Goal: Task Accomplishment & Management: Manage account settings

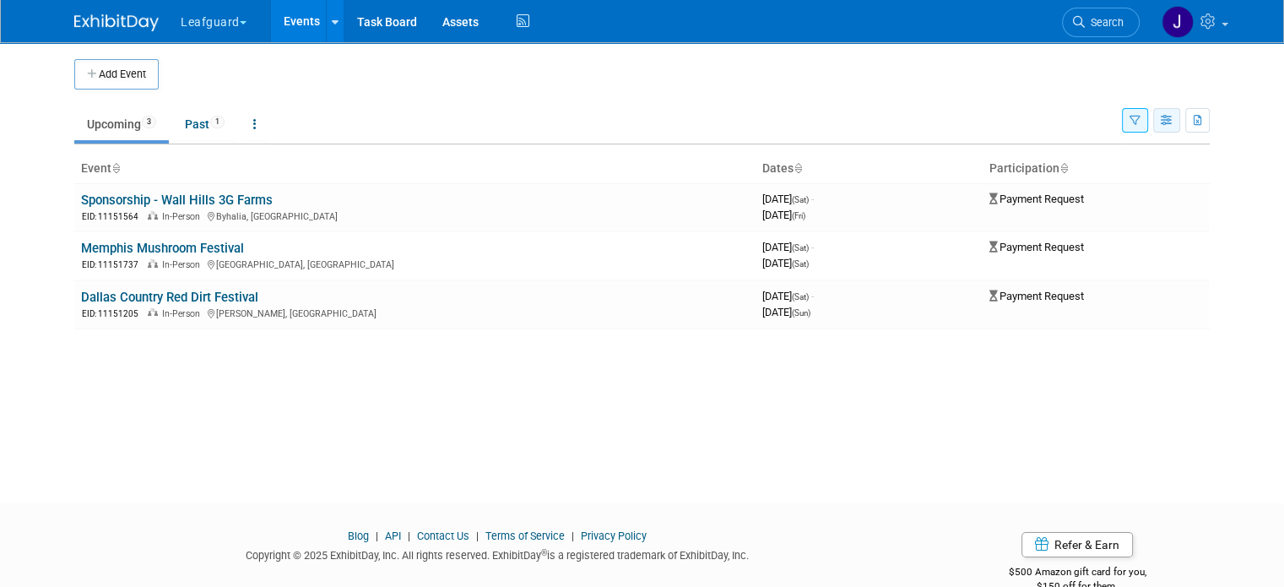
click at [1173, 116] on icon "button" at bounding box center [1167, 121] width 13 height 11
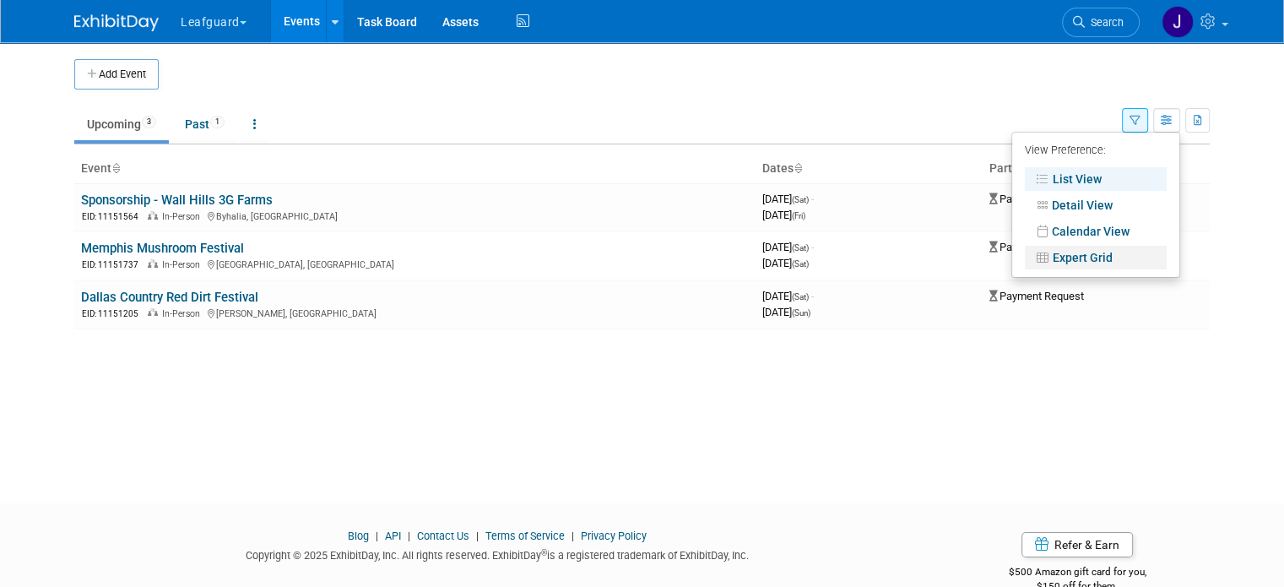
click at [1108, 255] on link "Expert Grid" at bounding box center [1096, 258] width 142 height 24
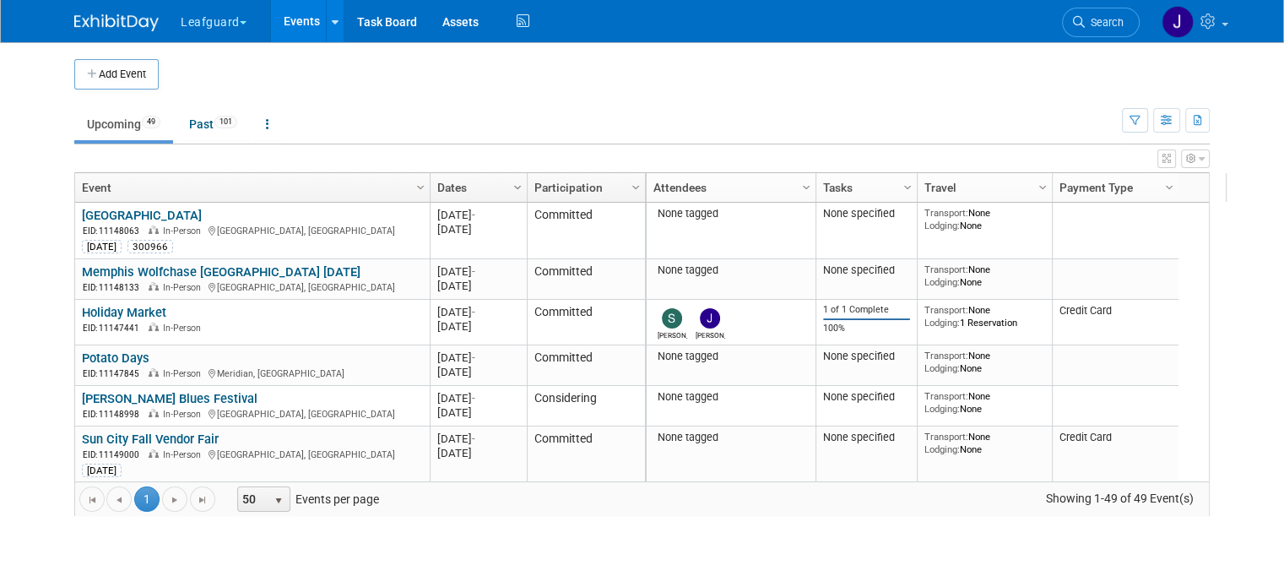
click at [511, 185] on span "Column Settings" at bounding box center [518, 188] width 14 height 14
click at [557, 263] on span "Columns" at bounding box center [562, 265] width 135 height 26
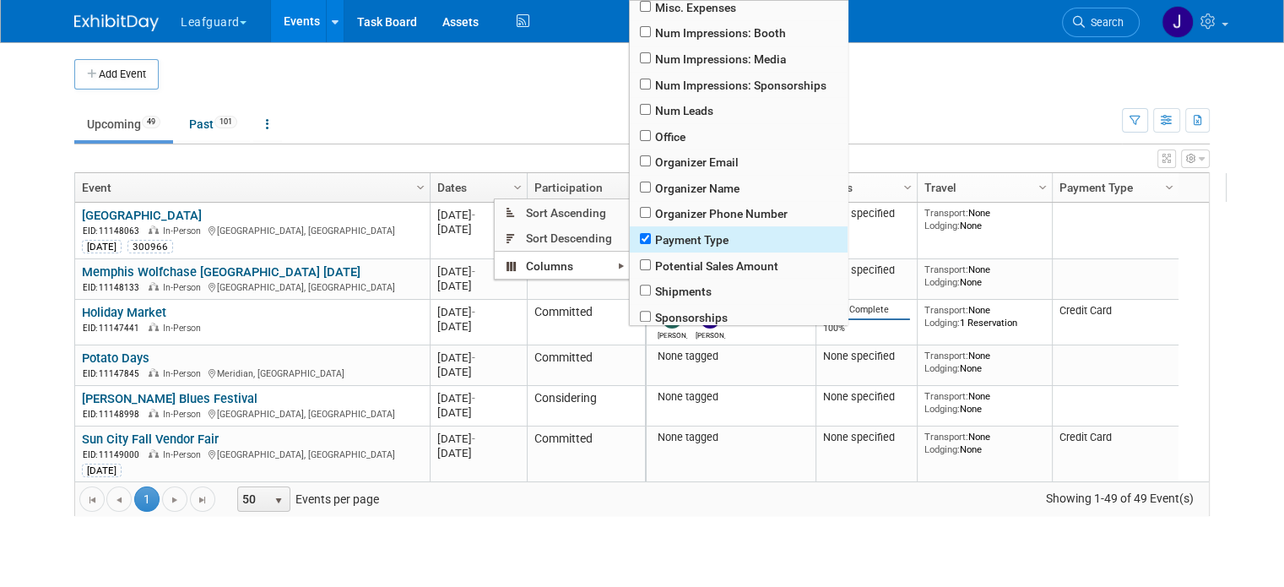
scroll to position [562, 0]
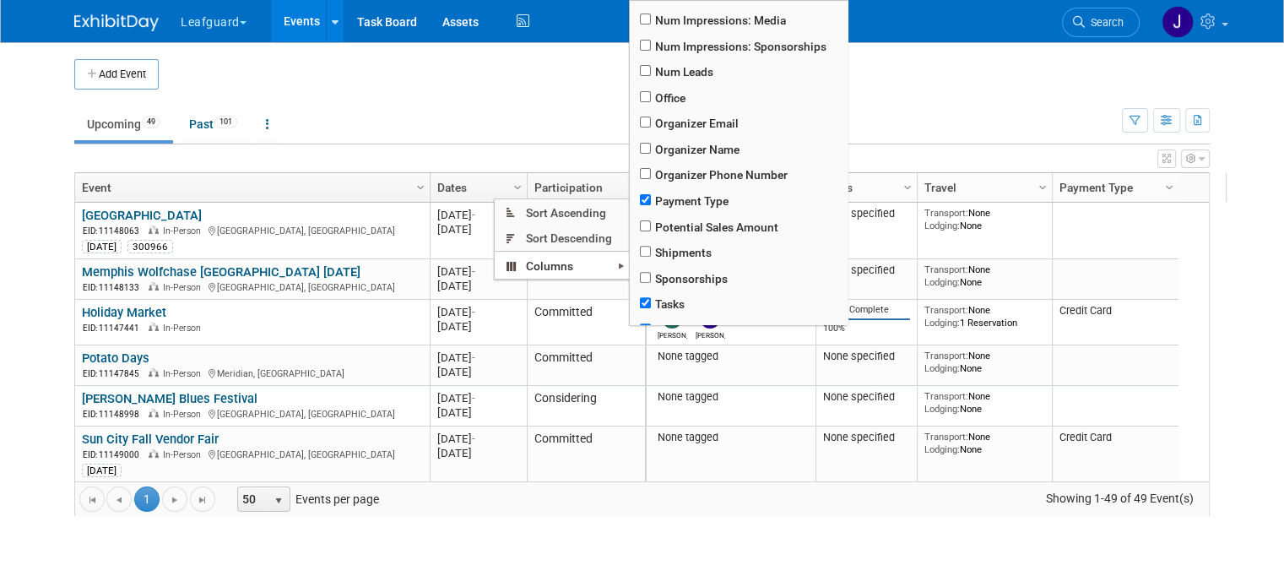
click at [748, 507] on div "Actual Sales Amount Asset Reservations Attendees Booth Notes Booth Number Booth…" at bounding box center [697, 293] width 139 height 587
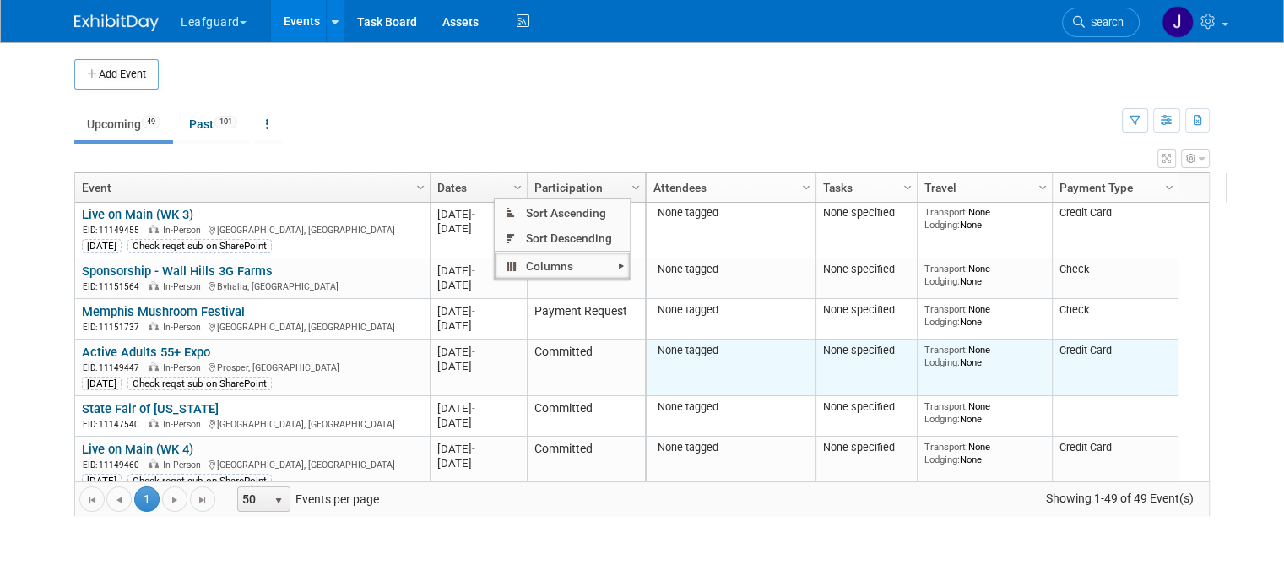
scroll to position [0, 0]
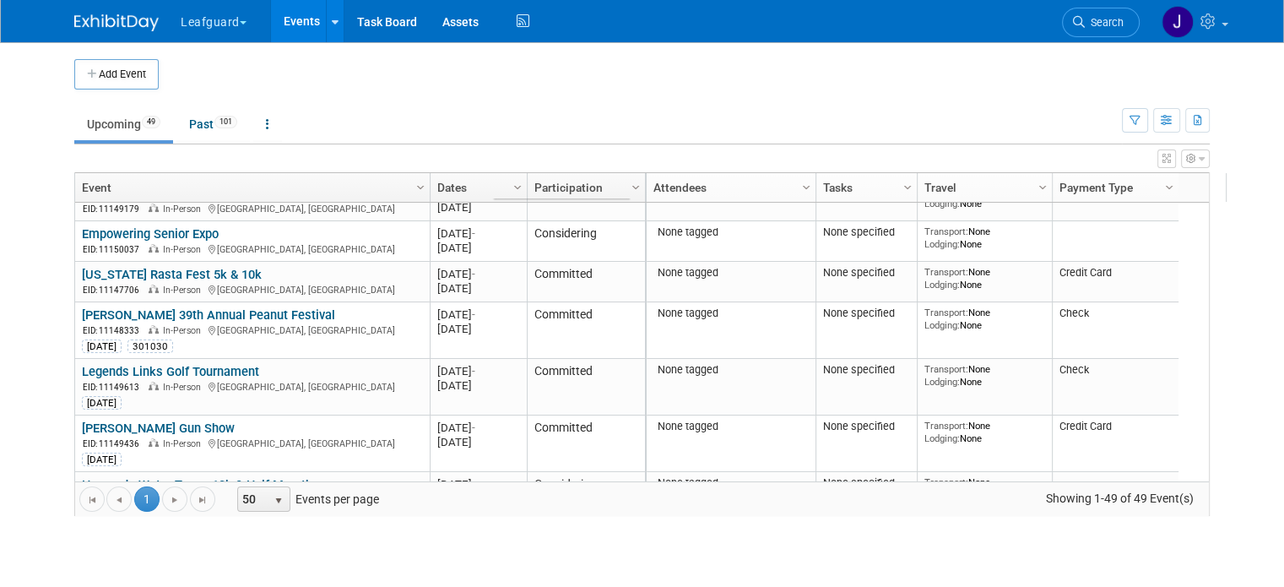
click at [1139, 133] on div "Show: All Events Just My Events Only show events that either I created, or I am…" at bounding box center [1166, 116] width 88 height 55
click at [1141, 125] on button "button" at bounding box center [1135, 120] width 26 height 24
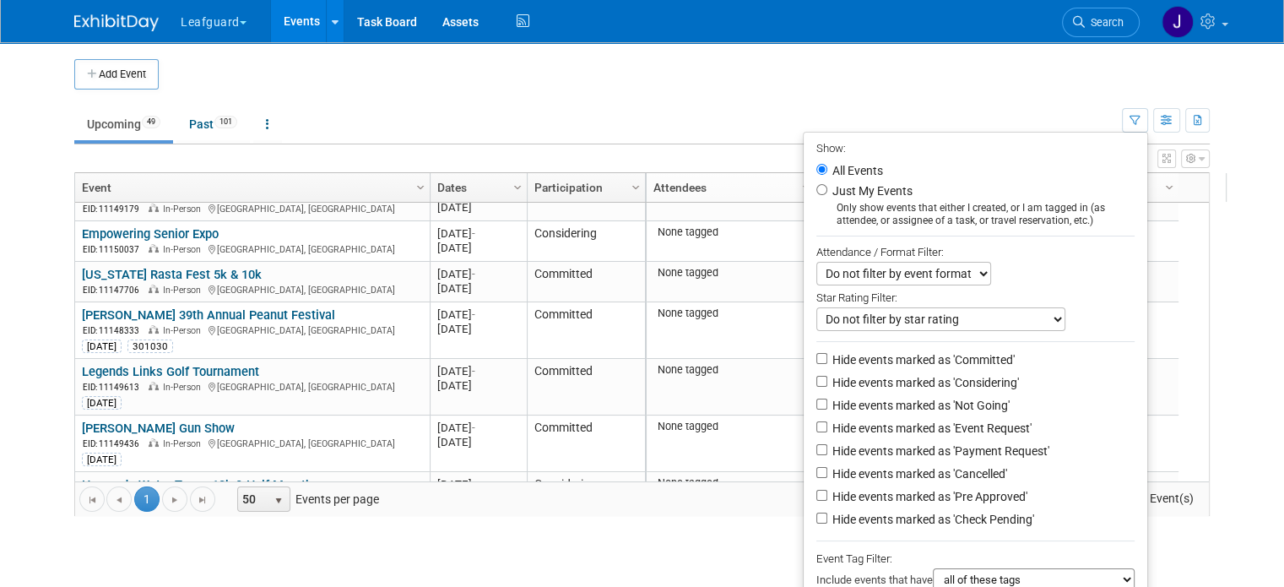
click at [938, 360] on label "Hide events marked as 'Committed'" at bounding box center [922, 359] width 186 height 17
click at [827, 360] on input "Hide events marked as 'Committed'" at bounding box center [821, 358] width 11 height 11
checkbox input "true"
click at [970, 386] on label "Hide events marked as 'Considering'" at bounding box center [924, 382] width 190 height 17
click at [827, 386] on input "Hide events marked as 'Considering'" at bounding box center [821, 381] width 11 height 11
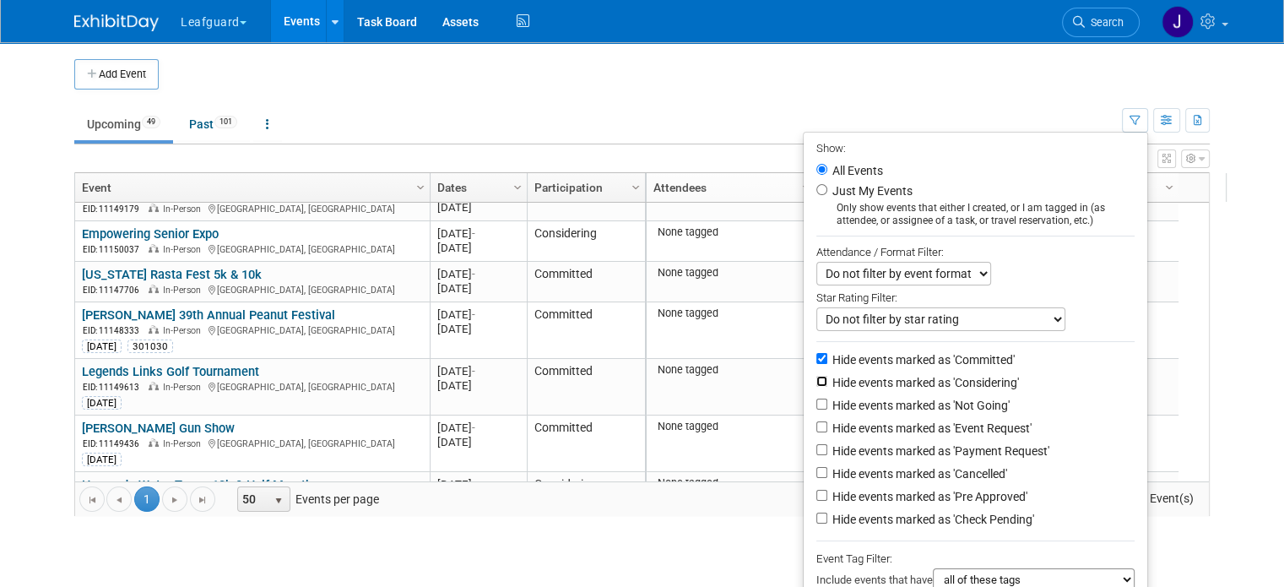
checkbox input "true"
click at [965, 403] on label "Hide events marked as 'Not Going'" at bounding box center [919, 405] width 181 height 17
click at [827, 403] on input "Hide events marked as 'Not Going'" at bounding box center [821, 403] width 11 height 11
checkbox input "true"
click at [974, 474] on label "Hide events marked as 'Cancelled'" at bounding box center [918, 473] width 178 height 17
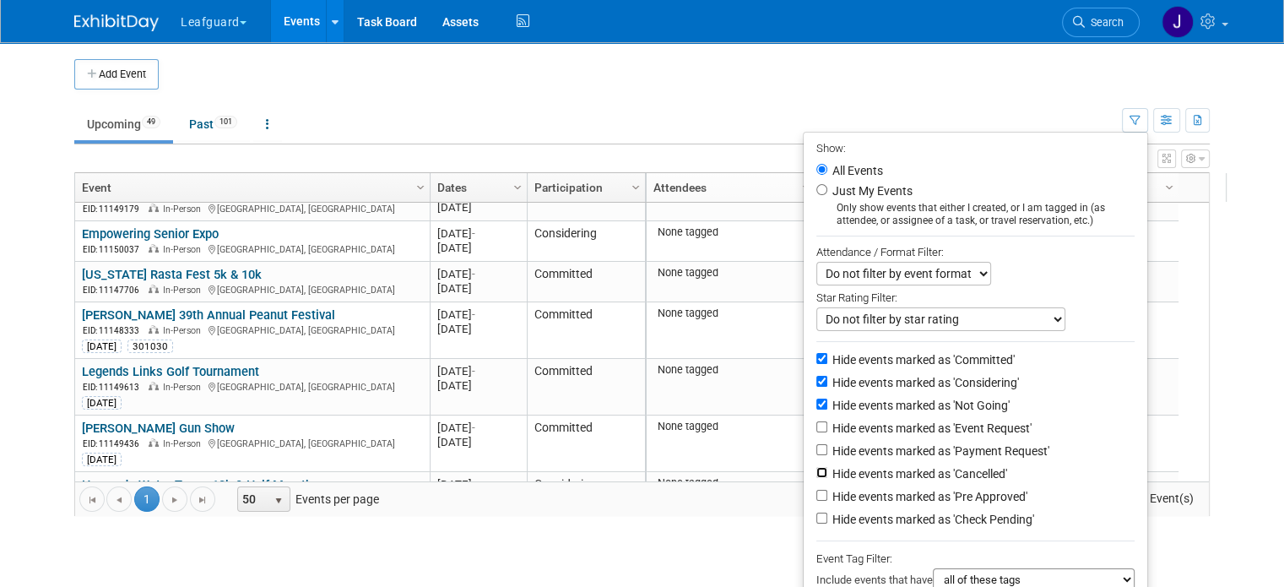
click at [827, 474] on input "Hide events marked as 'Cancelled'" at bounding box center [821, 472] width 11 height 11
checkbox input "true"
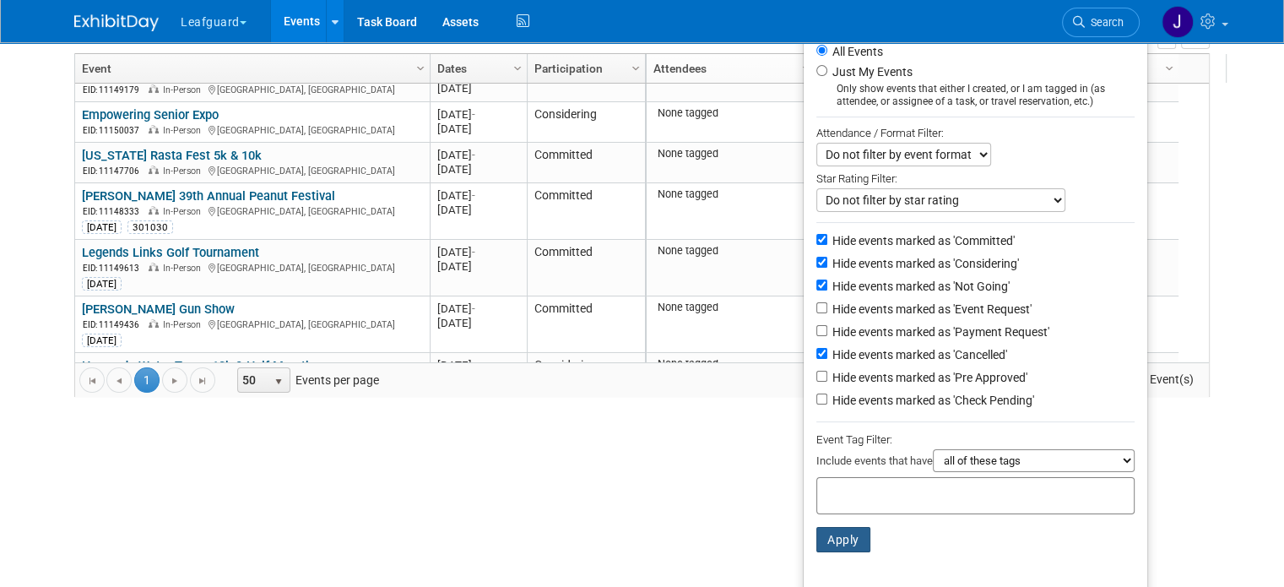
click at [849, 545] on button "Apply" at bounding box center [843, 539] width 54 height 25
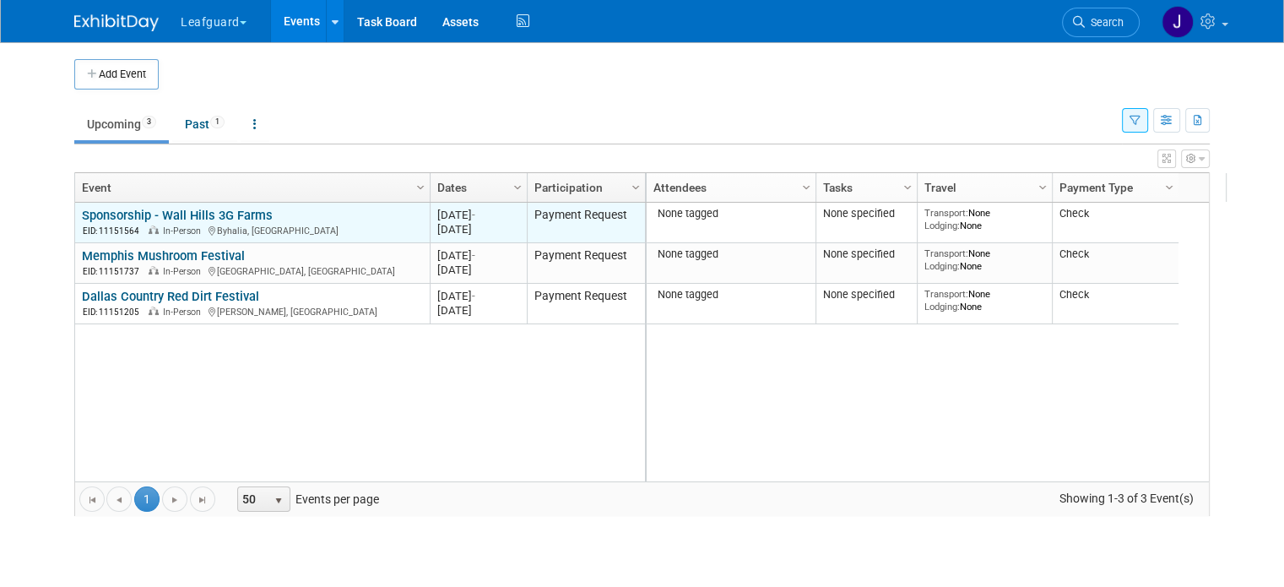
click at [186, 212] on link "Sponsorship - Wall Hills 3G Farms" at bounding box center [177, 215] width 191 height 15
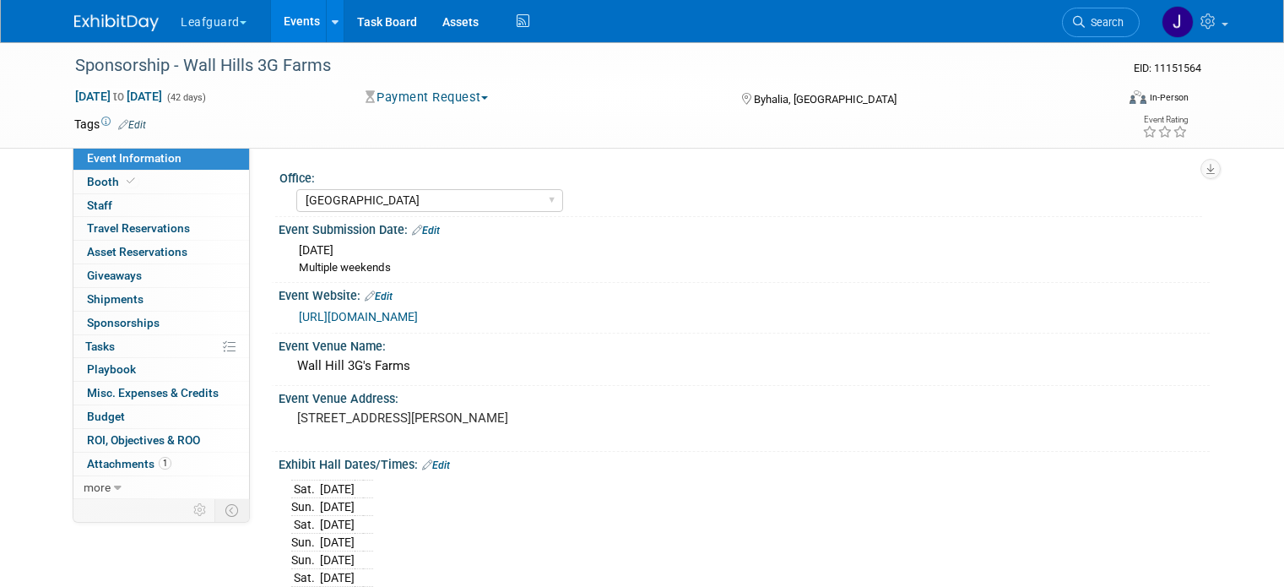
select select "[GEOGRAPHIC_DATA]"
select select "No"
select select "Check"
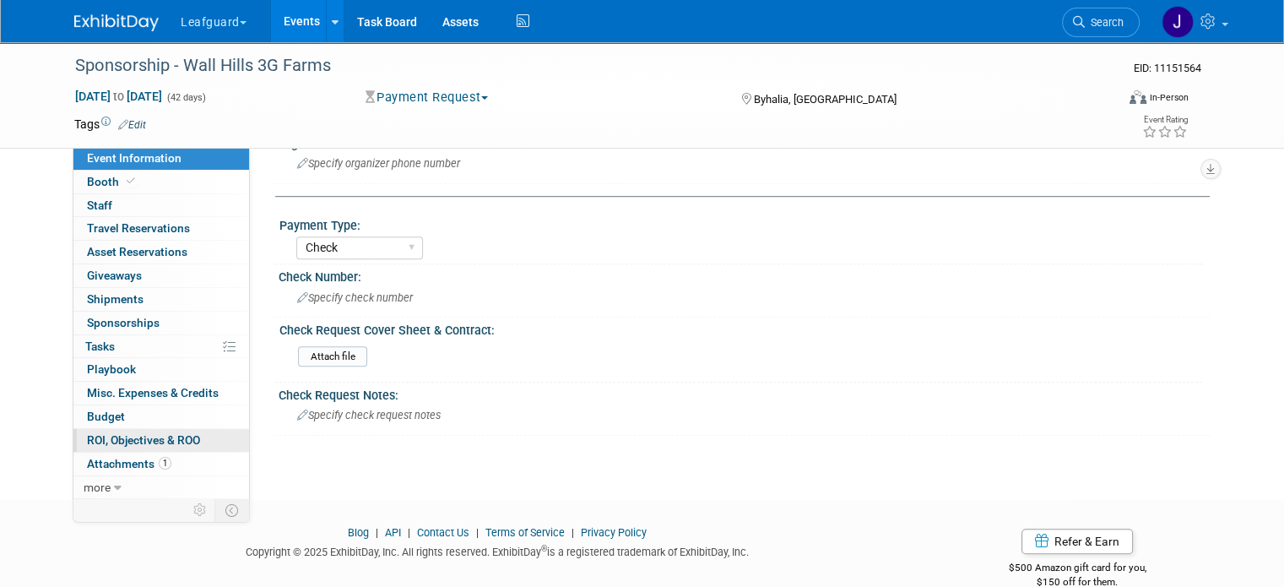
scroll to position [993, 0]
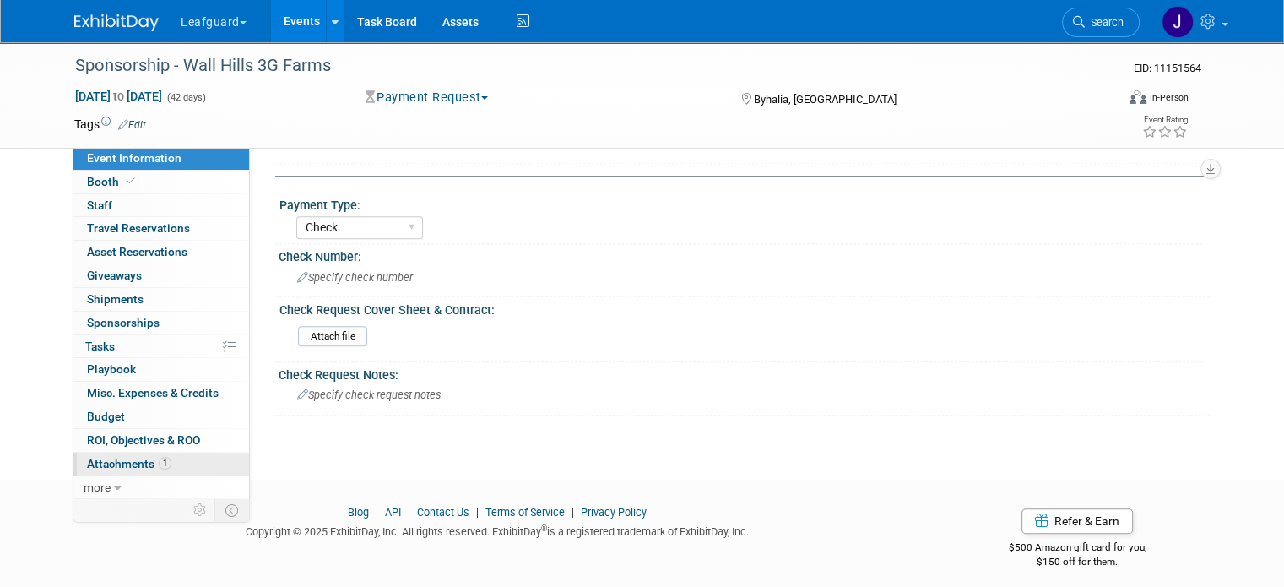
click at [122, 469] on link "1 Attachments 1" at bounding box center [161, 463] width 176 height 23
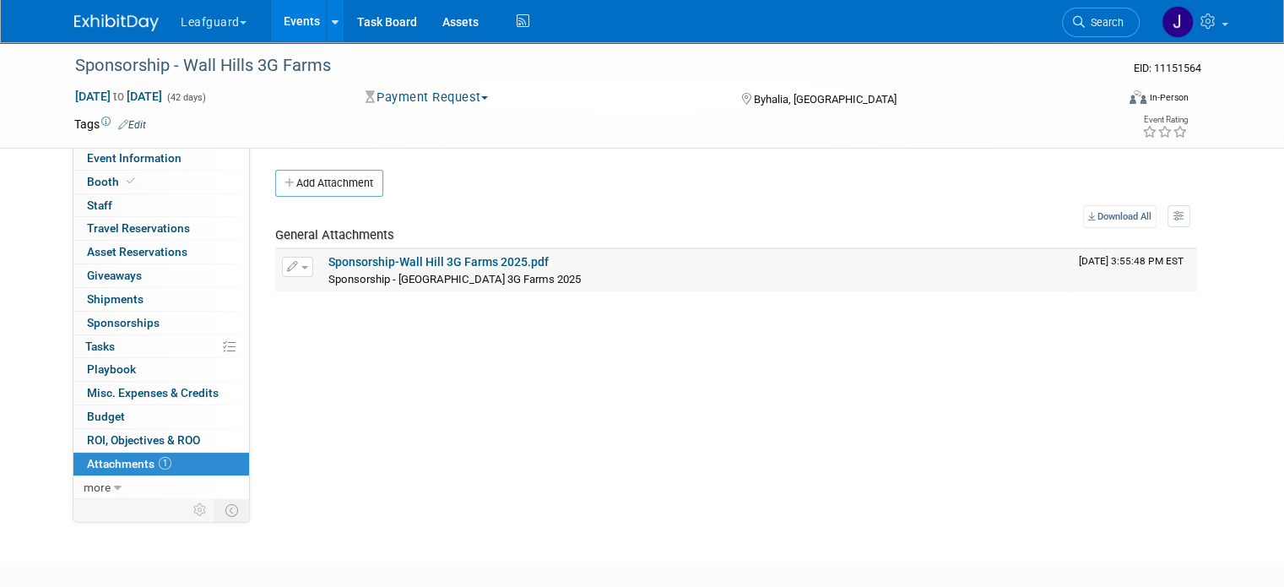
click at [431, 265] on link "Sponsorship-Wall Hill 3G Farms 2025.pdf" at bounding box center [438, 262] width 220 height 14
click at [126, 164] on span "Event Information" at bounding box center [134, 158] width 95 height 14
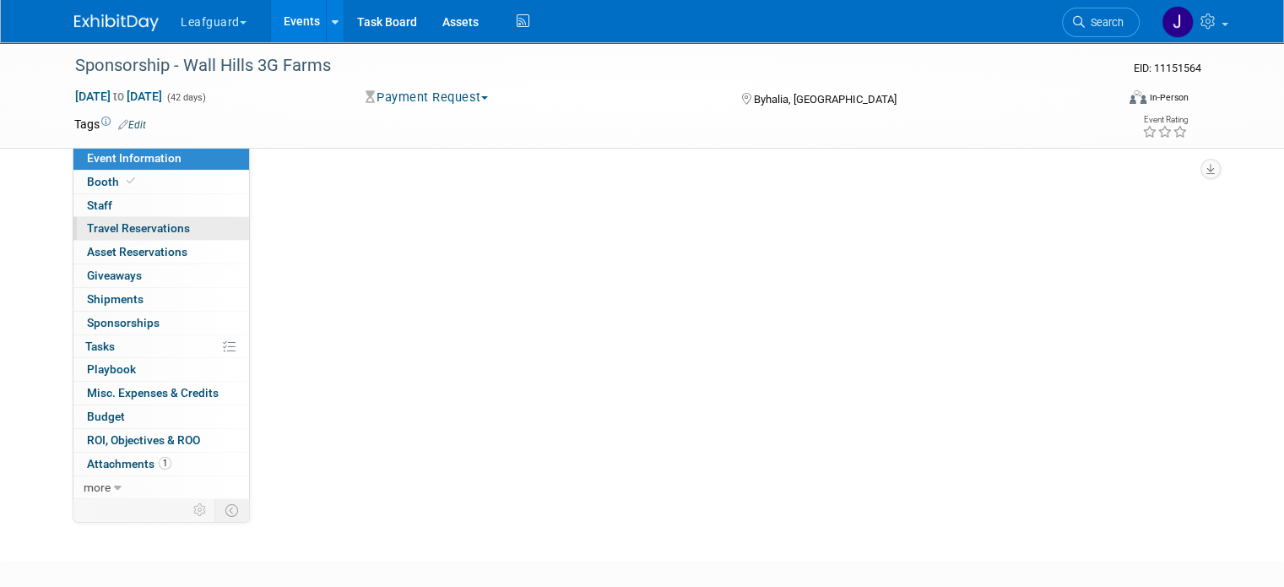
select select "[GEOGRAPHIC_DATA]"
select select "No"
select select "Check"
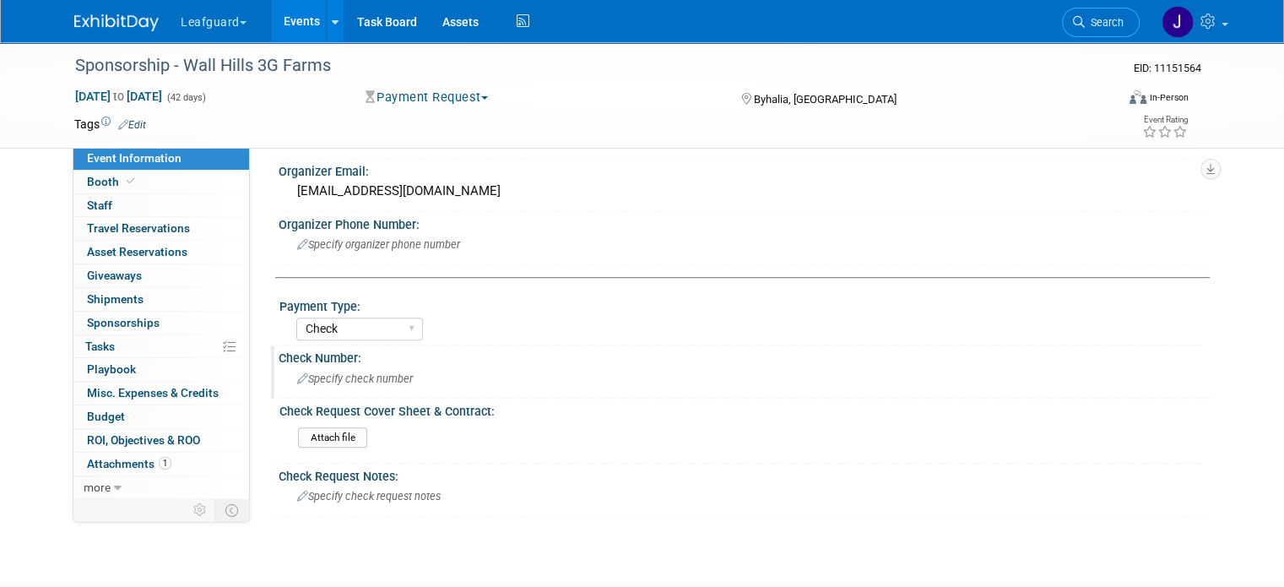
scroll to position [900, 0]
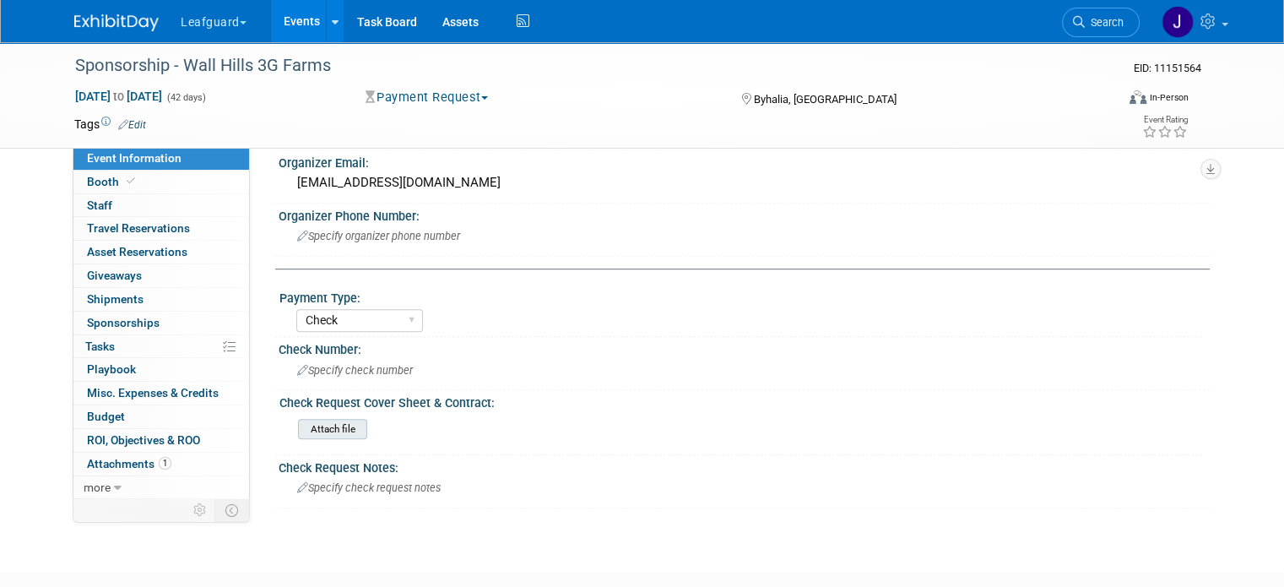
click at [315, 420] on input "file" at bounding box center [252, 429] width 230 height 19
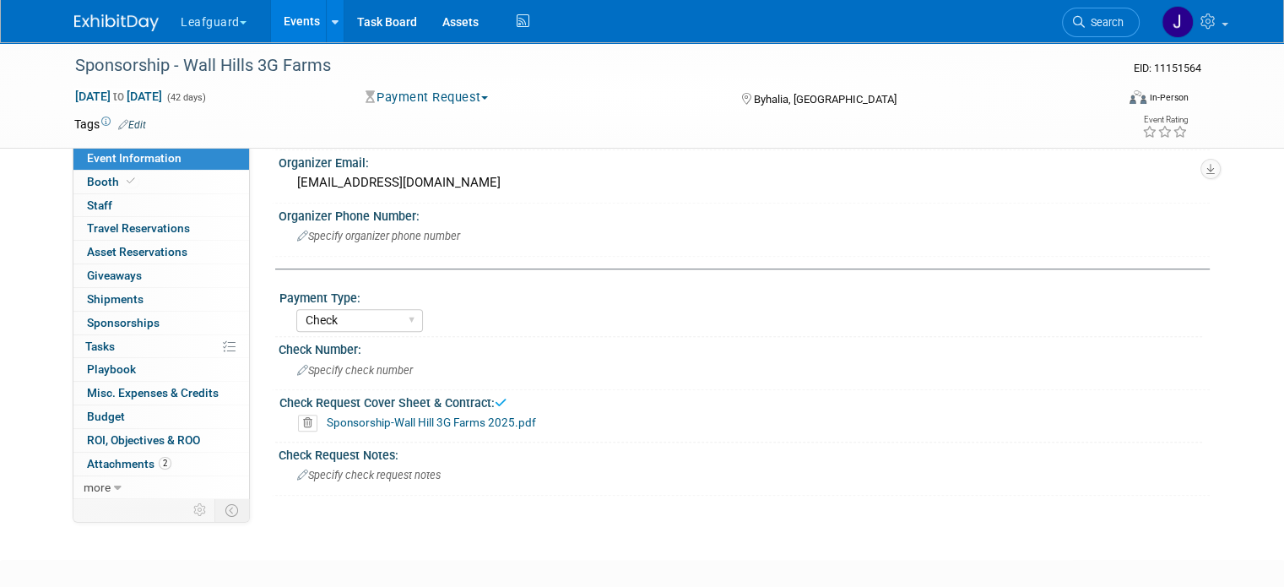
click at [126, 19] on img at bounding box center [116, 22] width 84 height 17
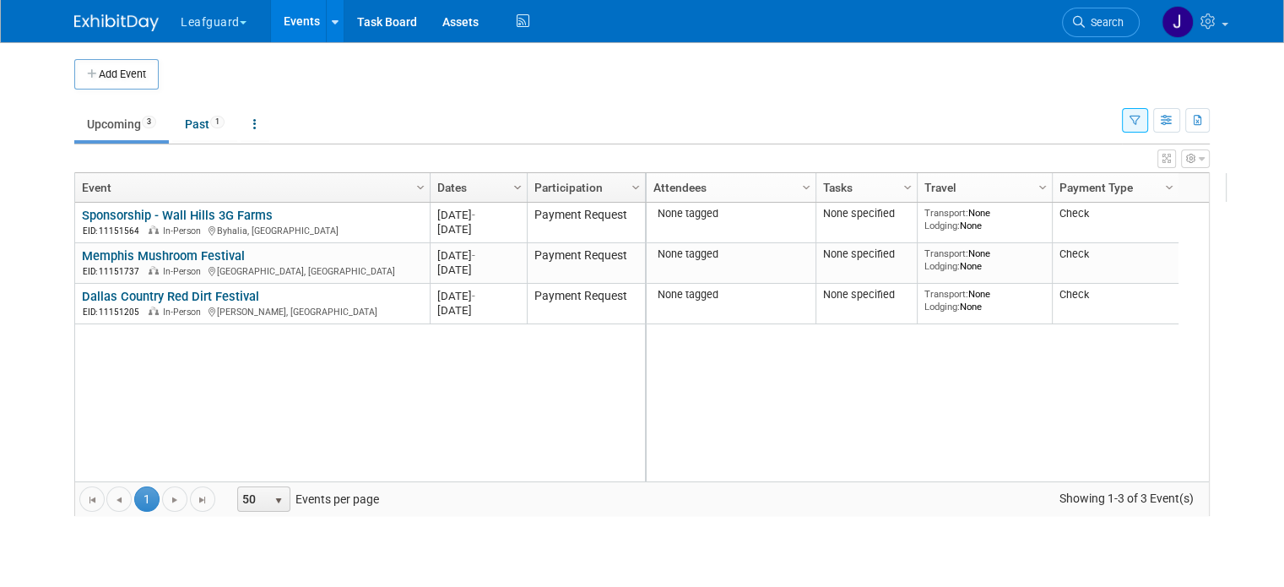
click at [511, 182] on span "Column Settings" at bounding box center [518, 188] width 14 height 14
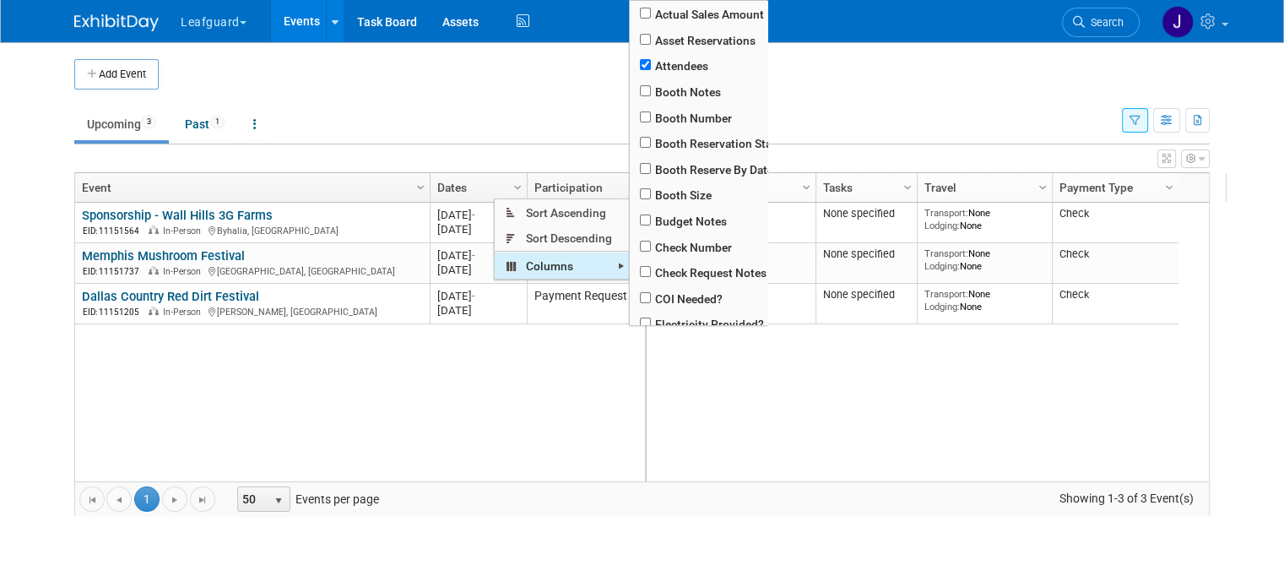
click at [553, 266] on span "Columns" at bounding box center [562, 265] width 135 height 26
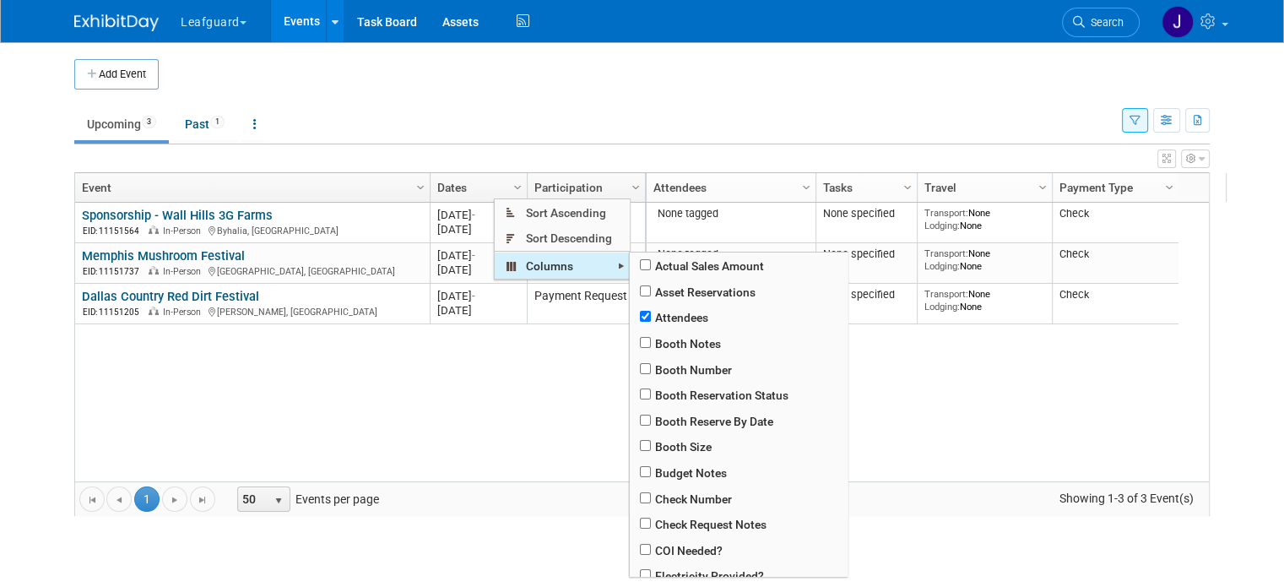
click at [566, 268] on span "Columns" at bounding box center [562, 265] width 135 height 26
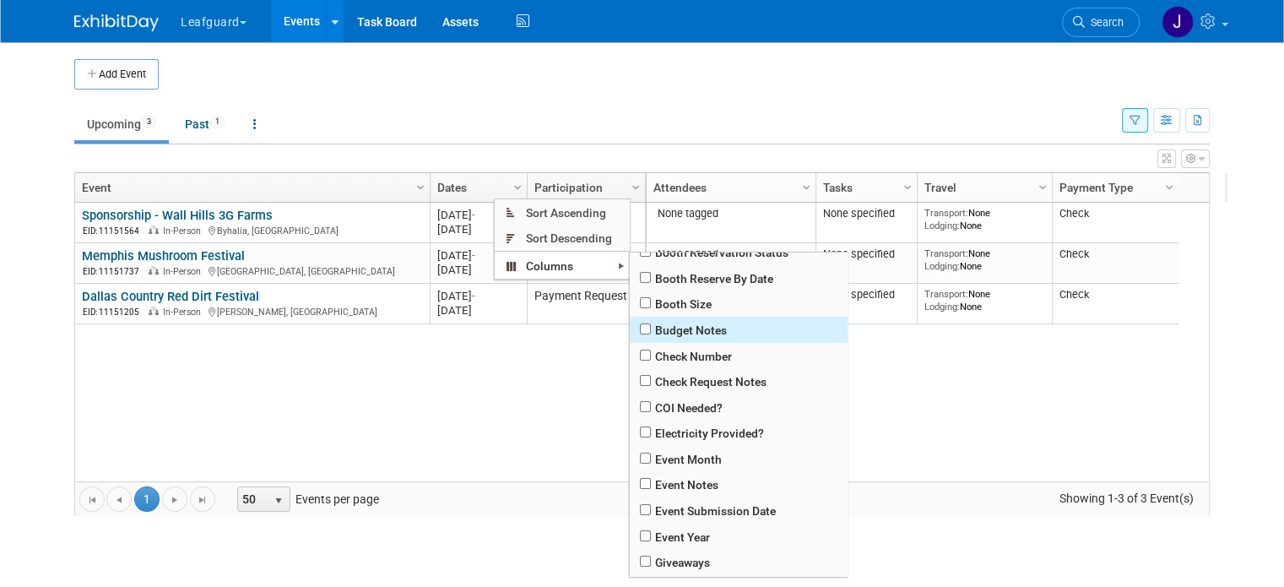
scroll to position [169, 0]
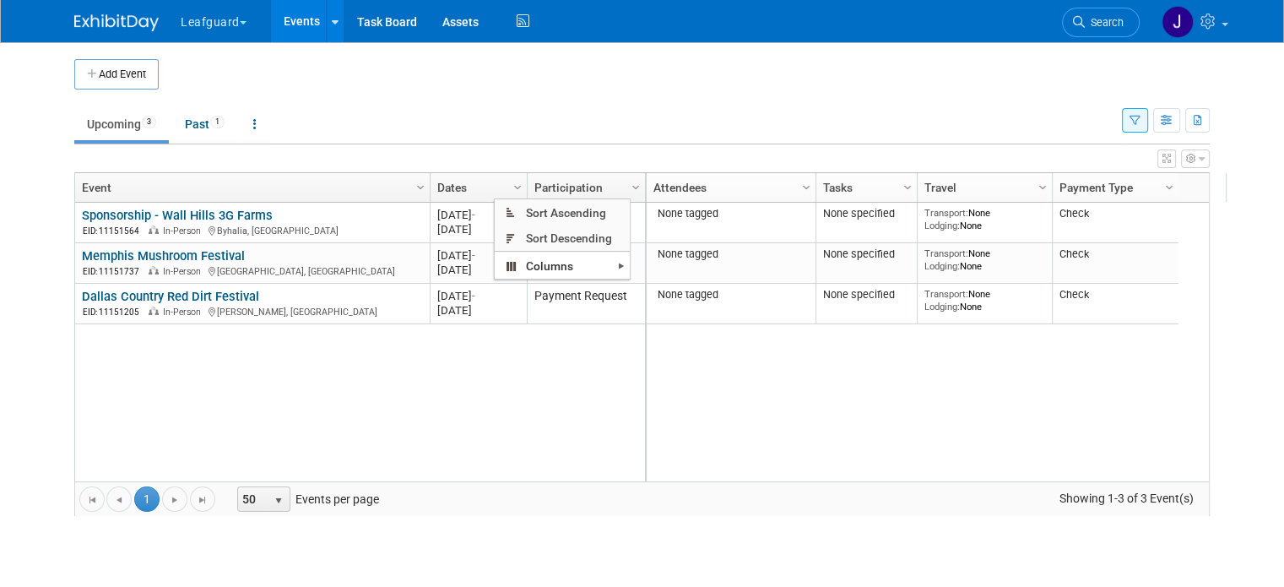
click at [387, 402] on div "Sponsorship - Wall Hills 3G Farms Sponsorship - Wall Hills 3G Farms EID: 111515…" at bounding box center [360, 342] width 572 height 279
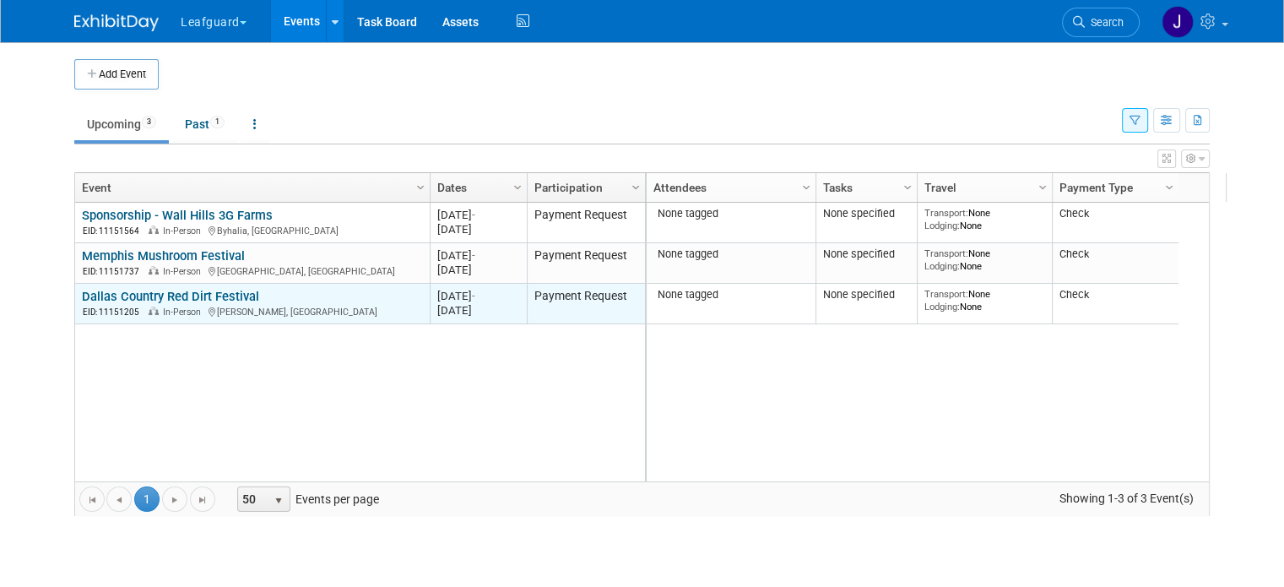
click at [196, 299] on link "Dallas Country Red Dirt Festival" at bounding box center [170, 296] width 177 height 15
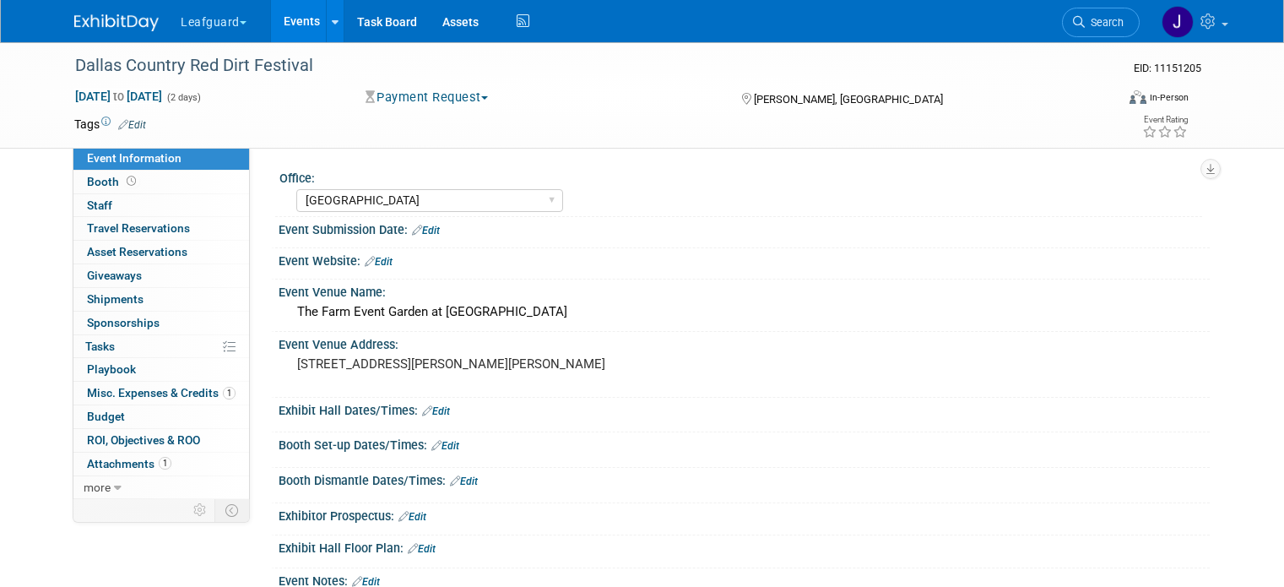
select select "[GEOGRAPHIC_DATA]"
select select "Check"
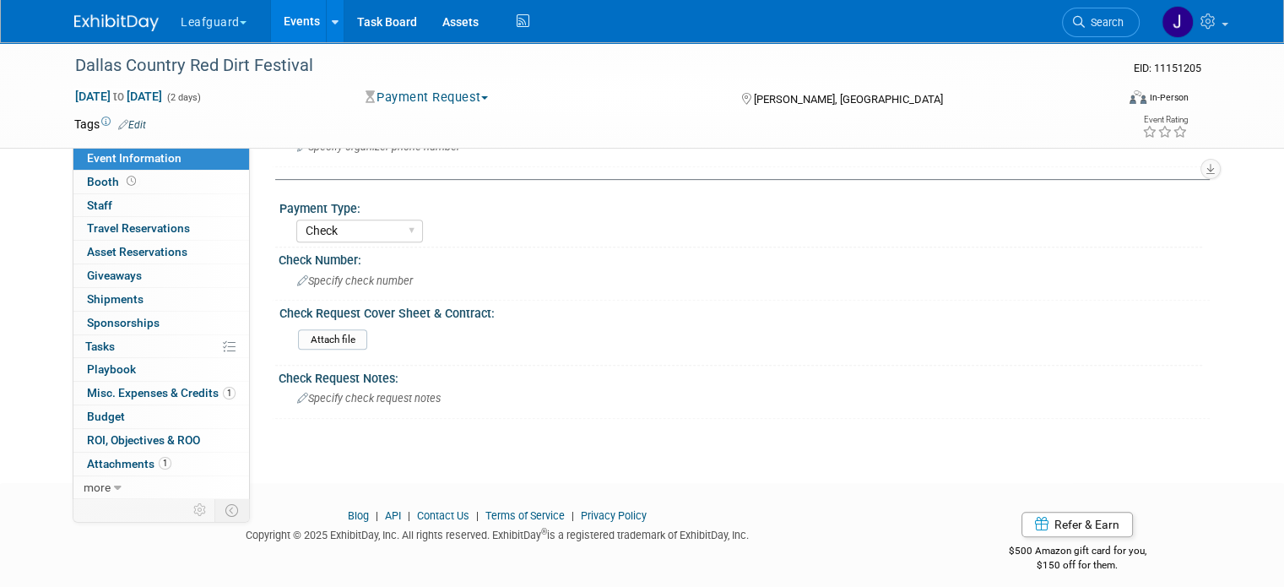
scroll to position [745, 0]
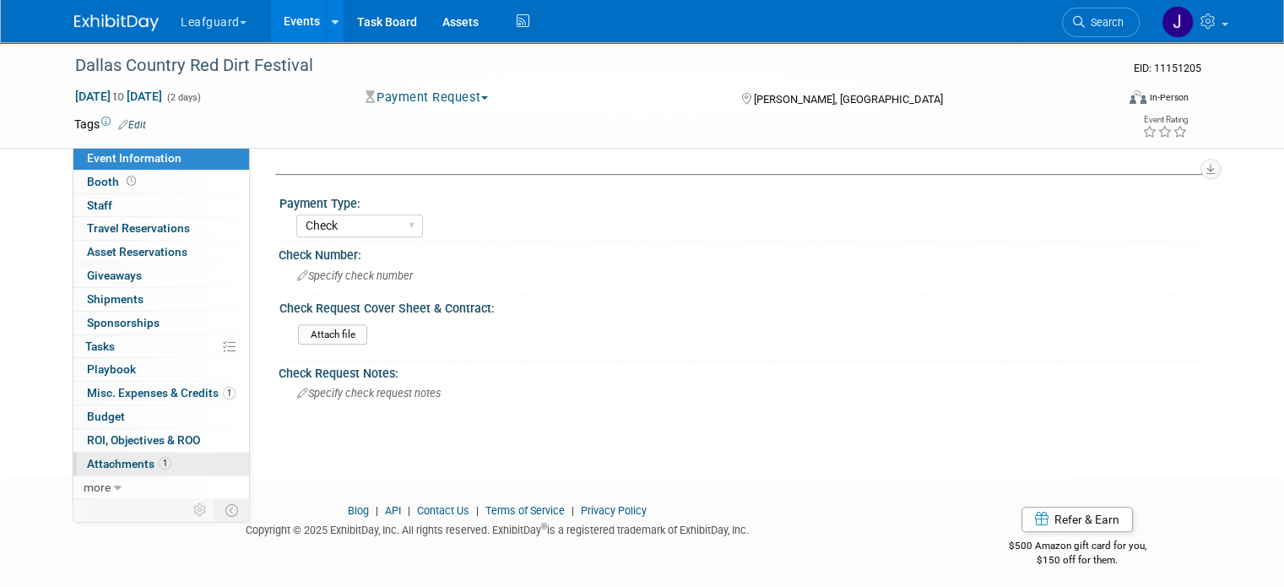
click at [107, 459] on span "Attachments 1" at bounding box center [129, 464] width 84 height 14
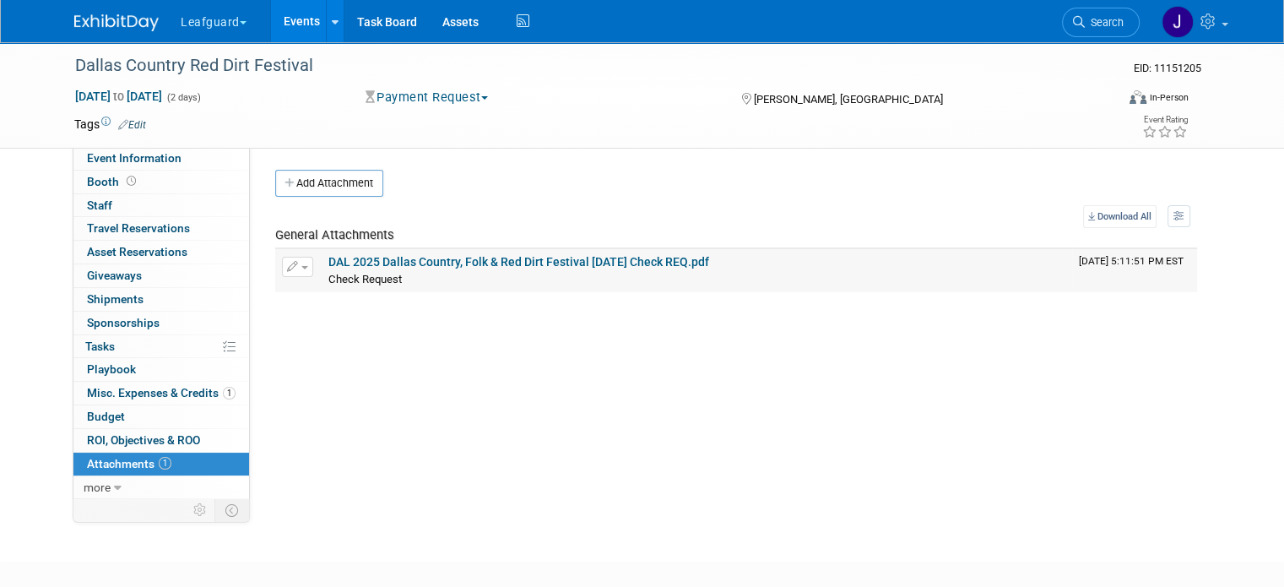
click at [615, 252] on td "DAL 2025 Dallas Country, Folk & Red Dirt Festival Nov 2025 Check REQ.pdf Check …" at bounding box center [697, 270] width 750 height 42
click at [615, 257] on link "DAL 2025 Dallas Country, Folk & Red Dirt Festival Nov 2025 Check REQ.pdf" at bounding box center [518, 262] width 381 height 14
click at [128, 160] on span "Event Information" at bounding box center [134, 158] width 95 height 14
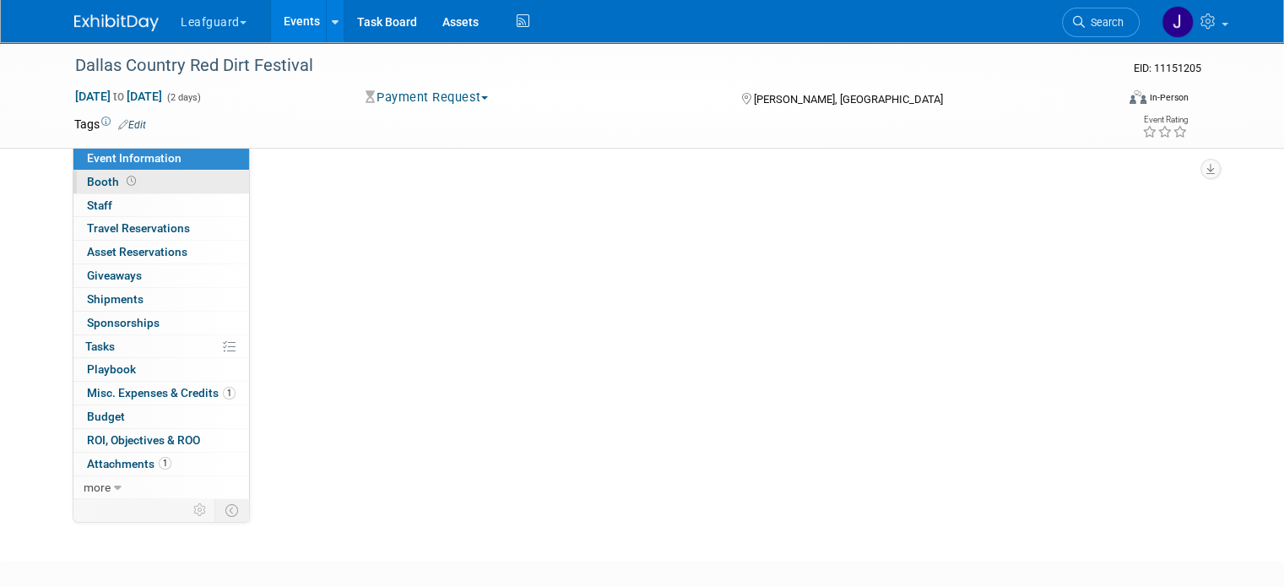
select select "Dallas"
select select "Check"
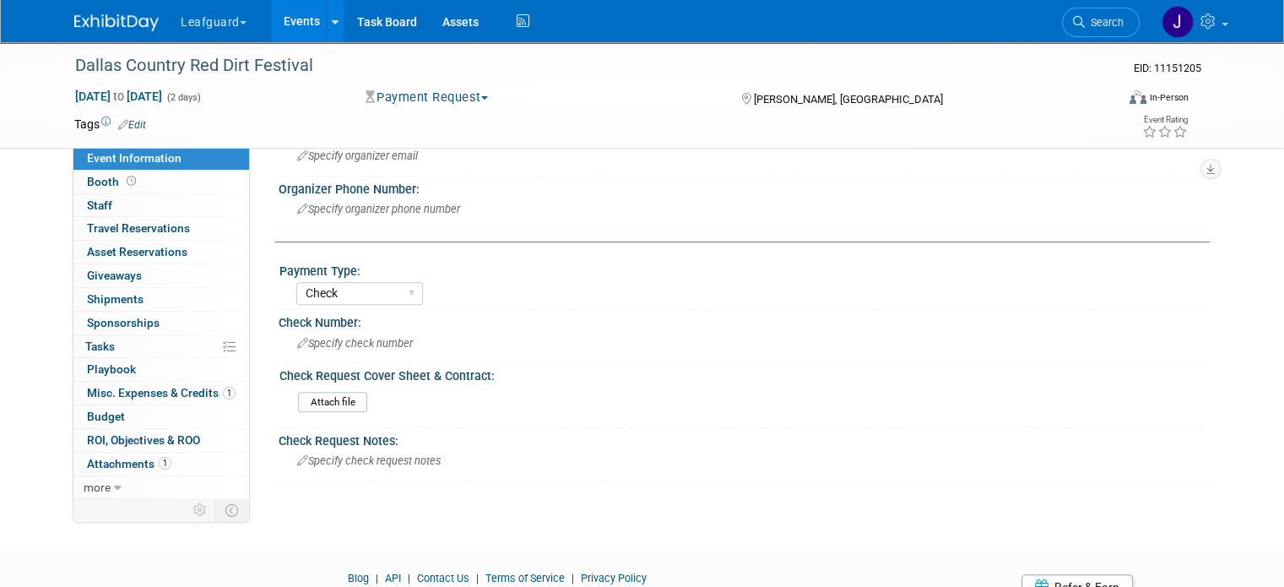
scroll to position [745, 0]
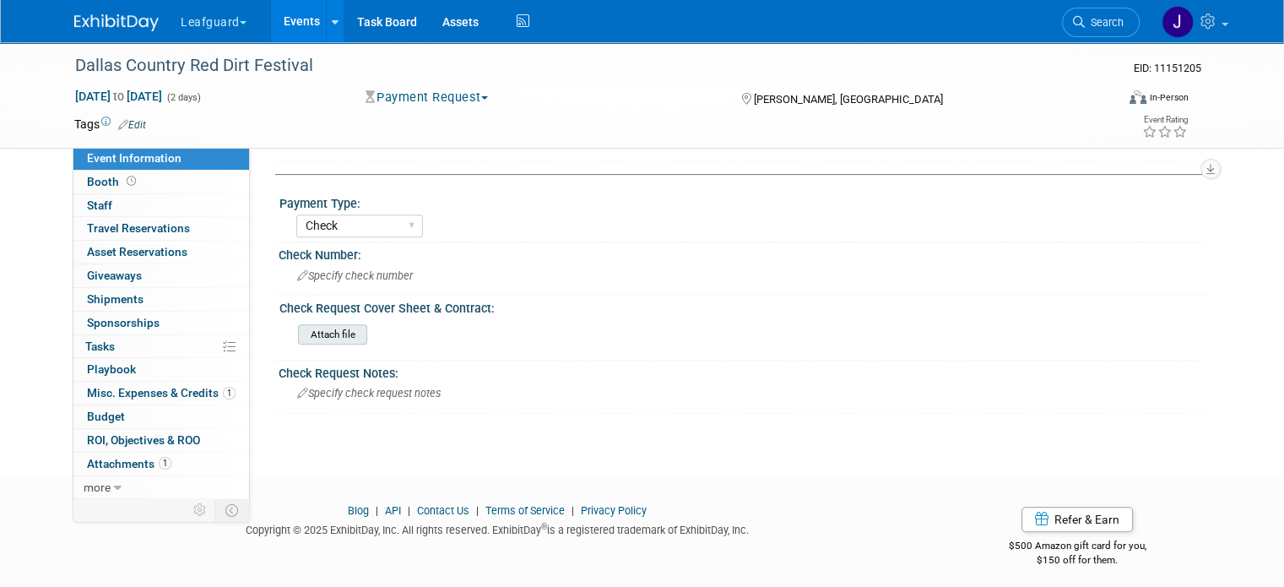
click at [333, 325] on input "file" at bounding box center [252, 334] width 230 height 19
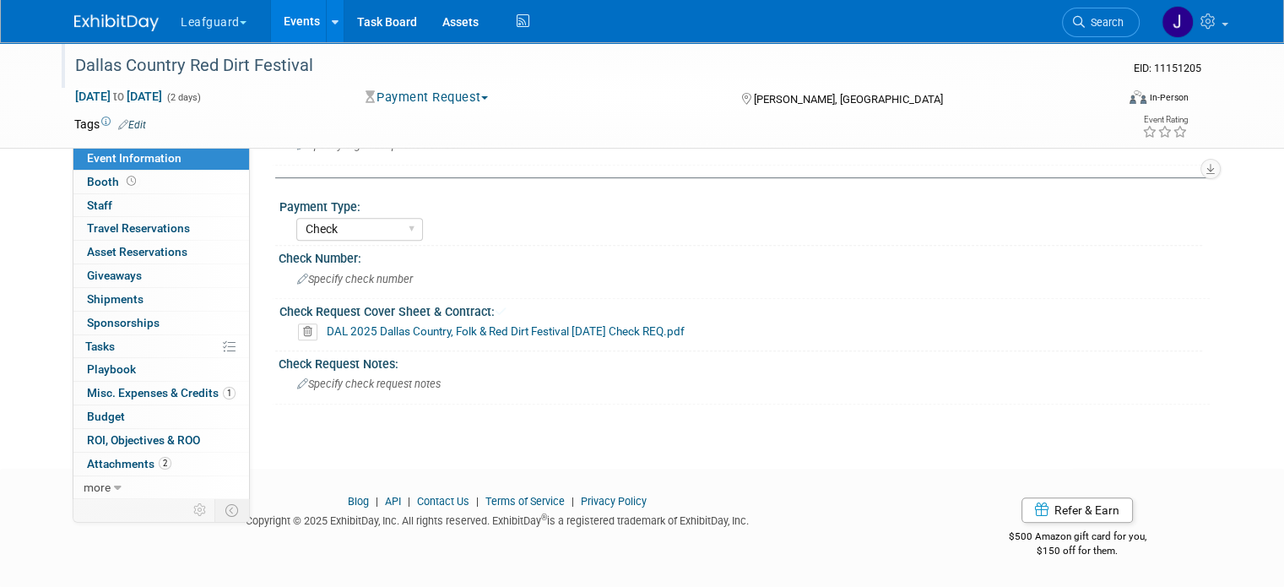
scroll to position [733, 0]
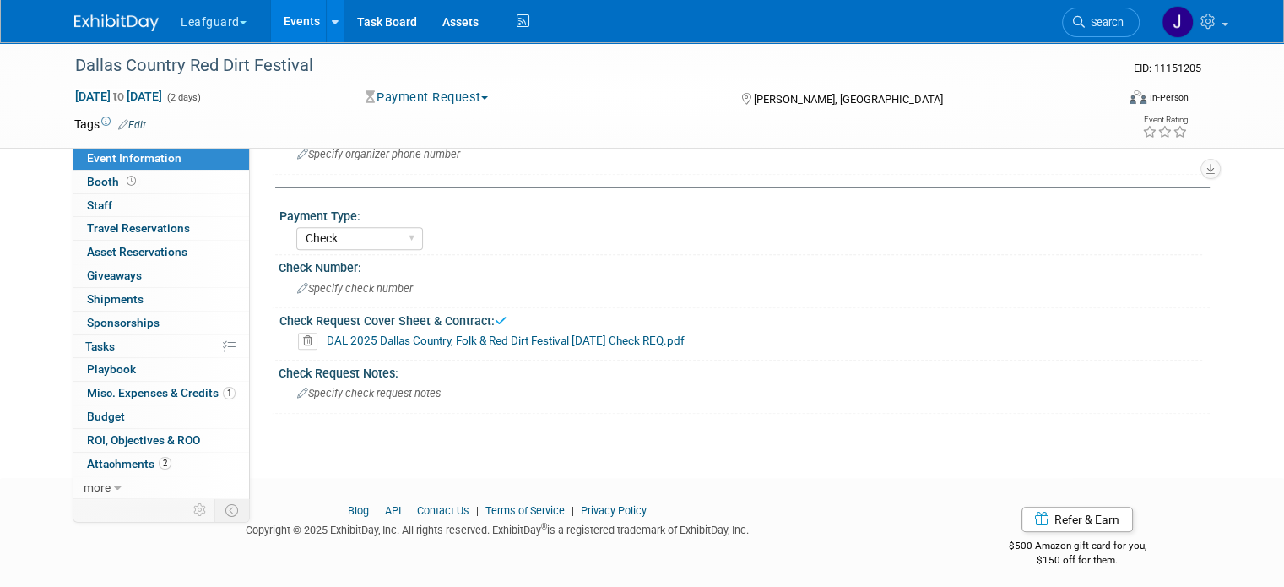
click at [124, 30] on img at bounding box center [116, 22] width 84 height 17
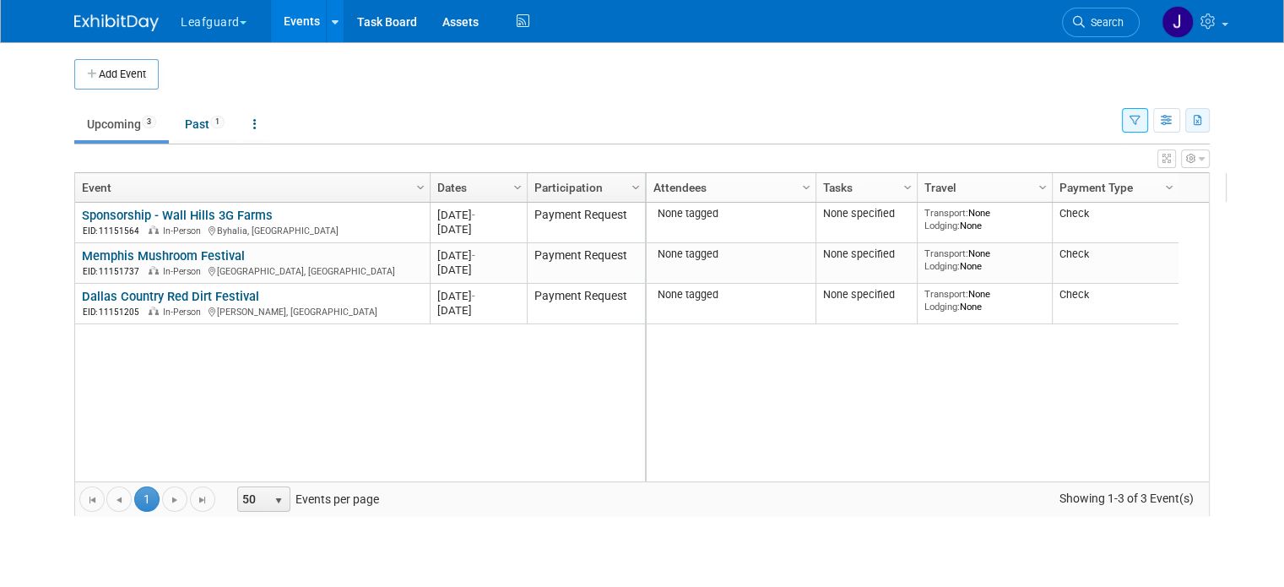
click at [1204, 121] on button "button" at bounding box center [1197, 120] width 24 height 24
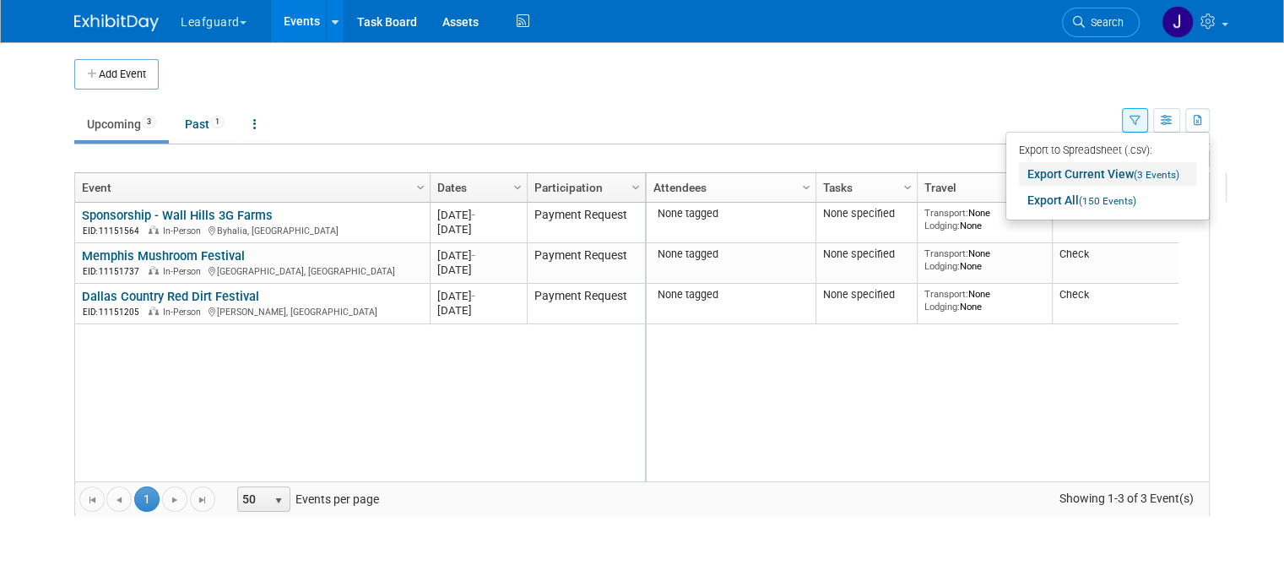
click at [1115, 169] on link "Export Current View (3 Events)" at bounding box center [1107, 174] width 177 height 24
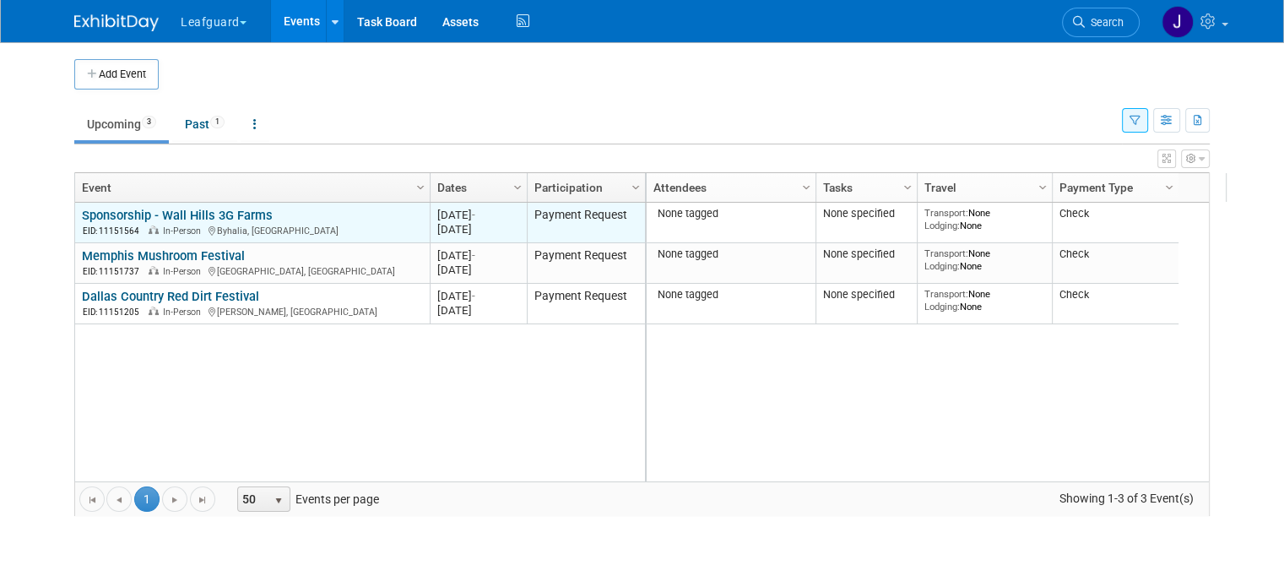
click at [206, 209] on link "Sponsorship - Wall Hills 3G Farms" at bounding box center [177, 215] width 191 height 15
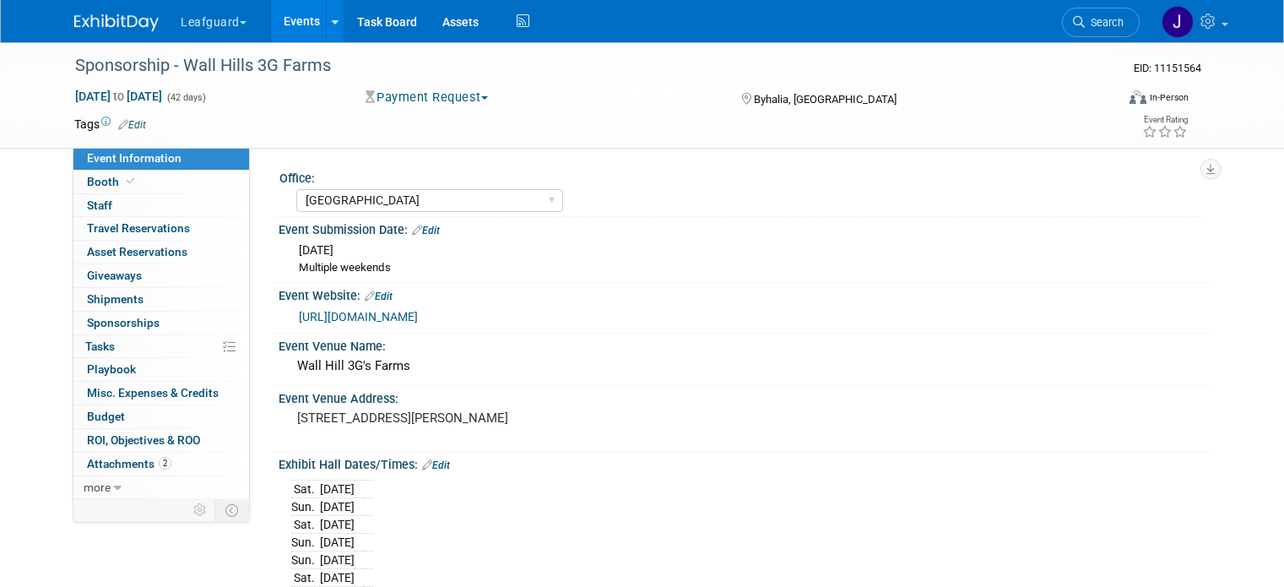
select select "[GEOGRAPHIC_DATA]"
select select "No"
select select "Check"
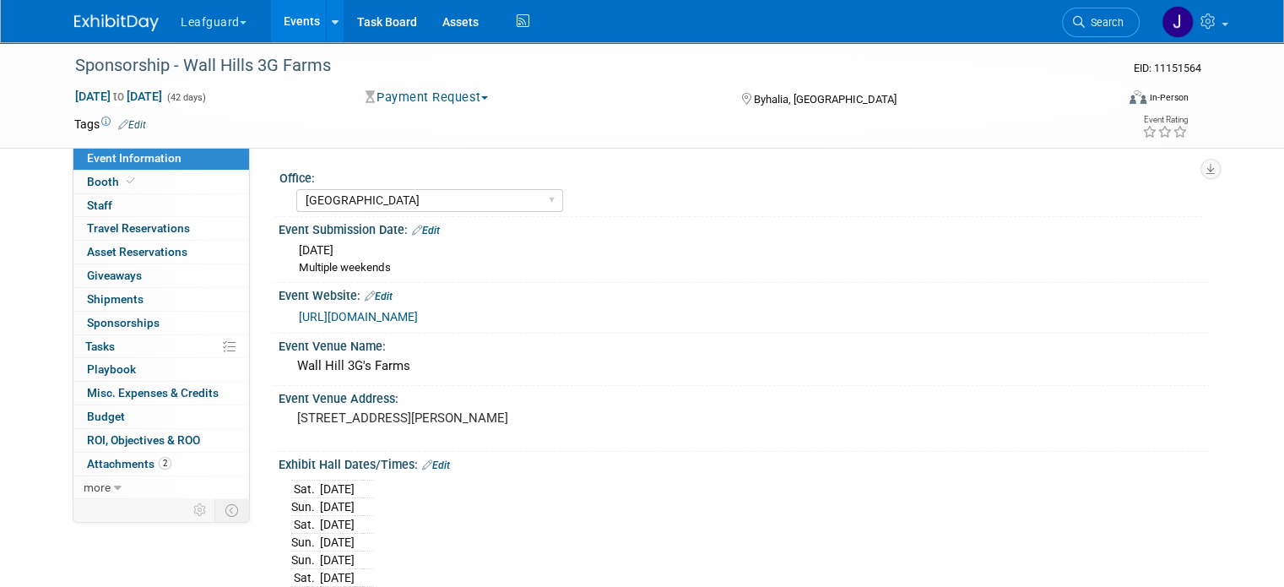
click at [446, 102] on button "Payment Request" at bounding box center [427, 98] width 135 height 18
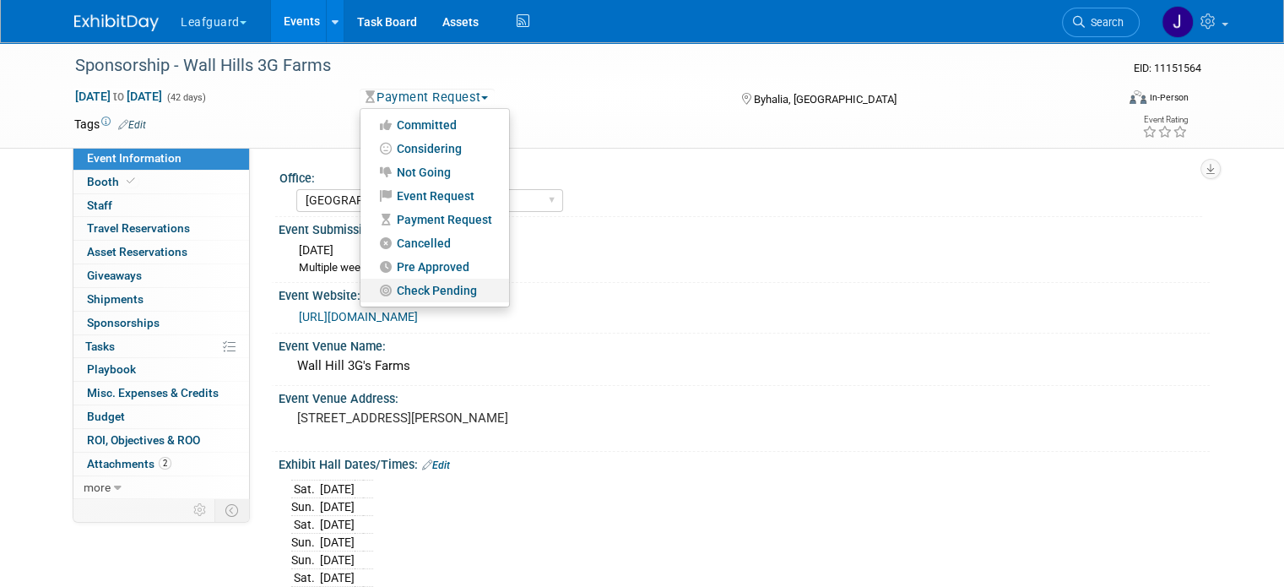
click at [438, 288] on link "Check Pending" at bounding box center [434, 291] width 149 height 24
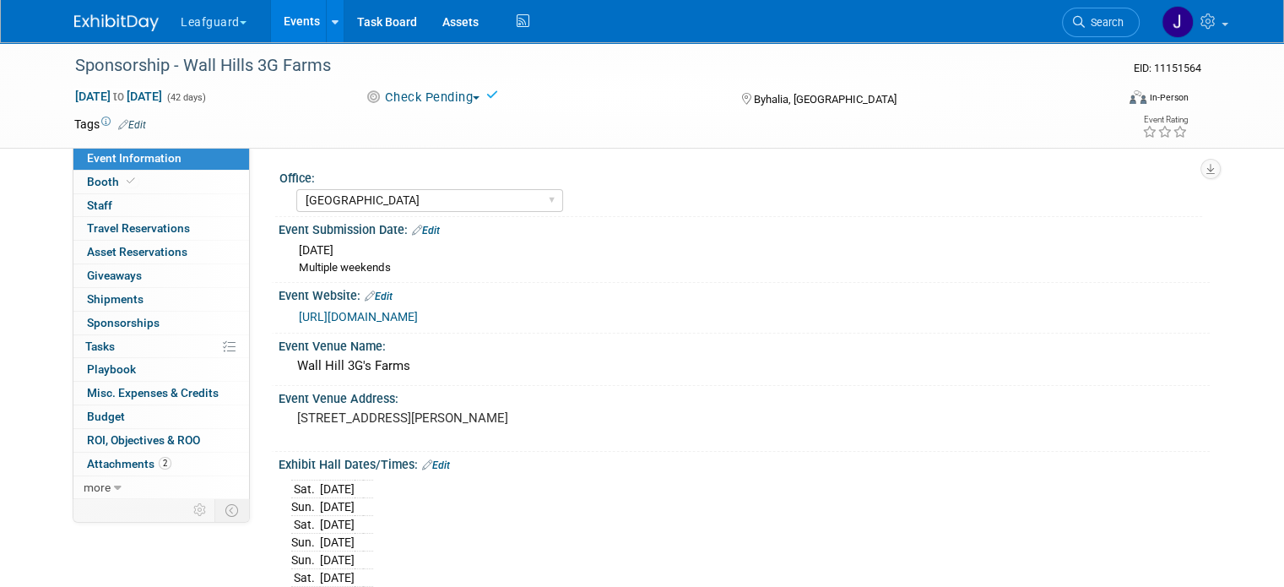
click at [116, 21] on img at bounding box center [116, 22] width 84 height 17
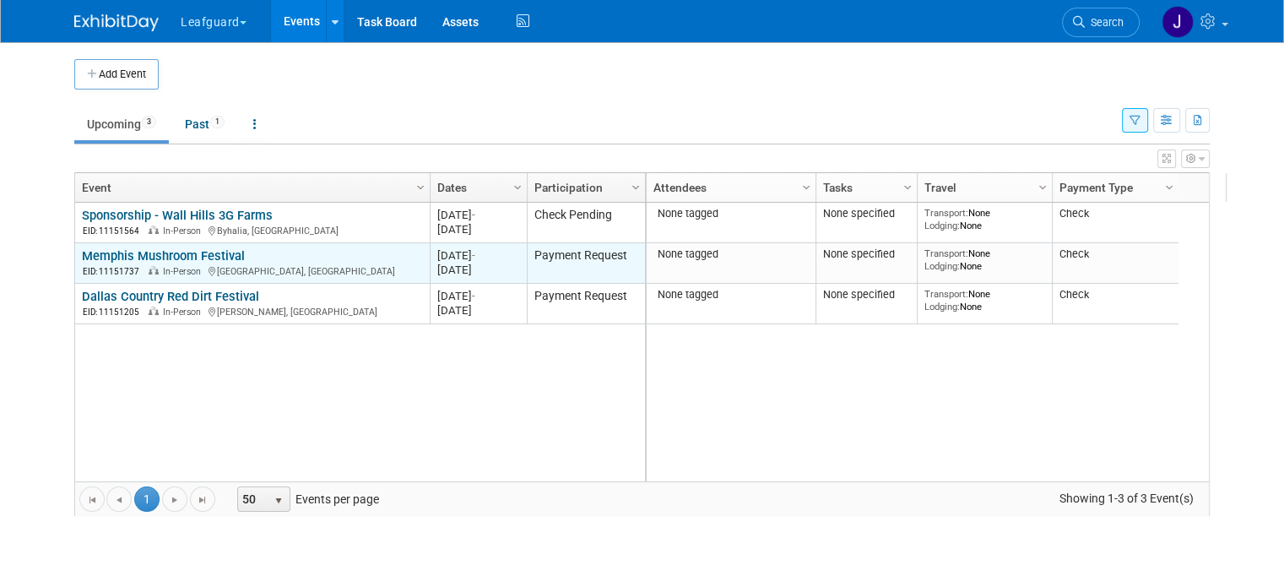
click at [187, 251] on link "Memphis Mushroom Festival" at bounding box center [163, 255] width 163 height 15
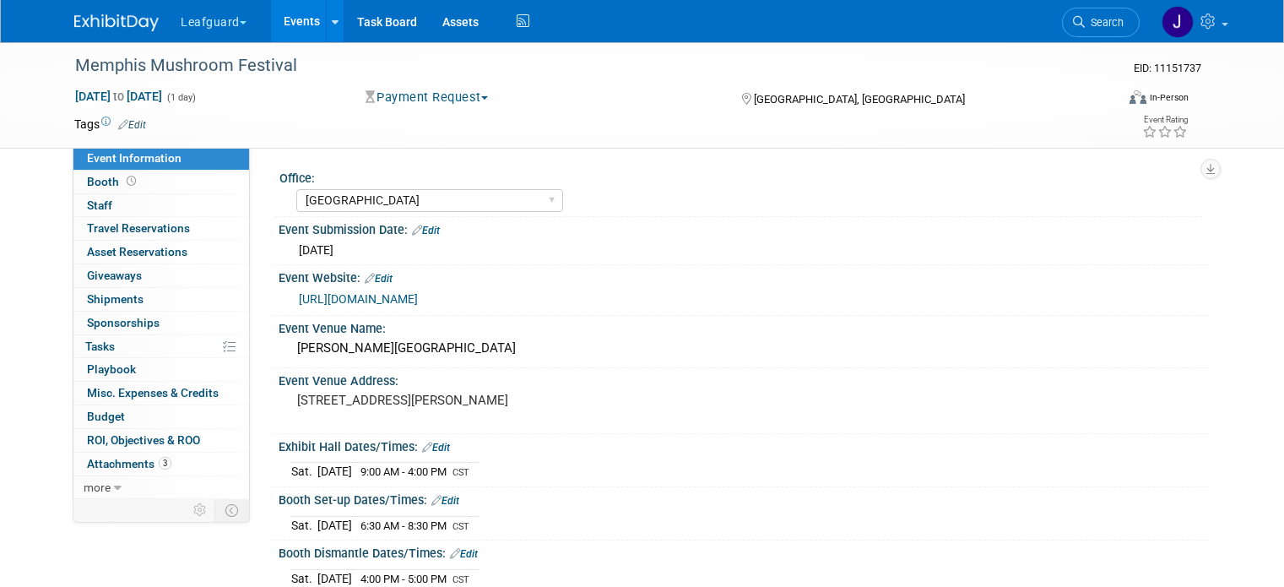
select select "[GEOGRAPHIC_DATA]"
select select "No"
select select "Check"
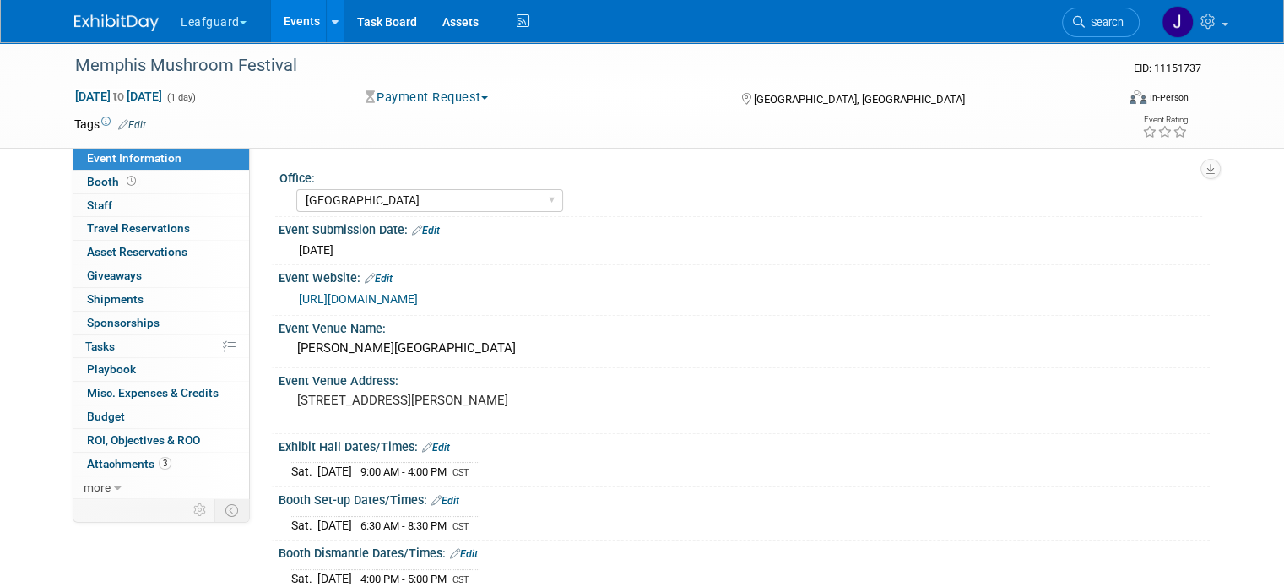
click at [419, 99] on button "Payment Request" at bounding box center [427, 98] width 135 height 18
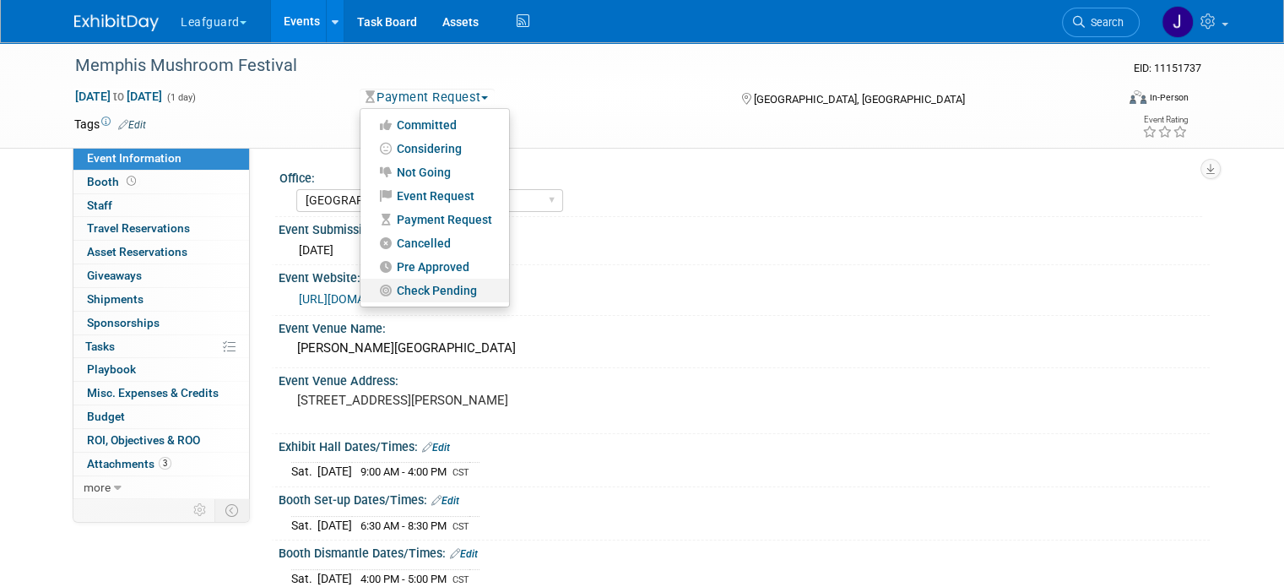
click at [425, 292] on link "Check Pending" at bounding box center [434, 291] width 149 height 24
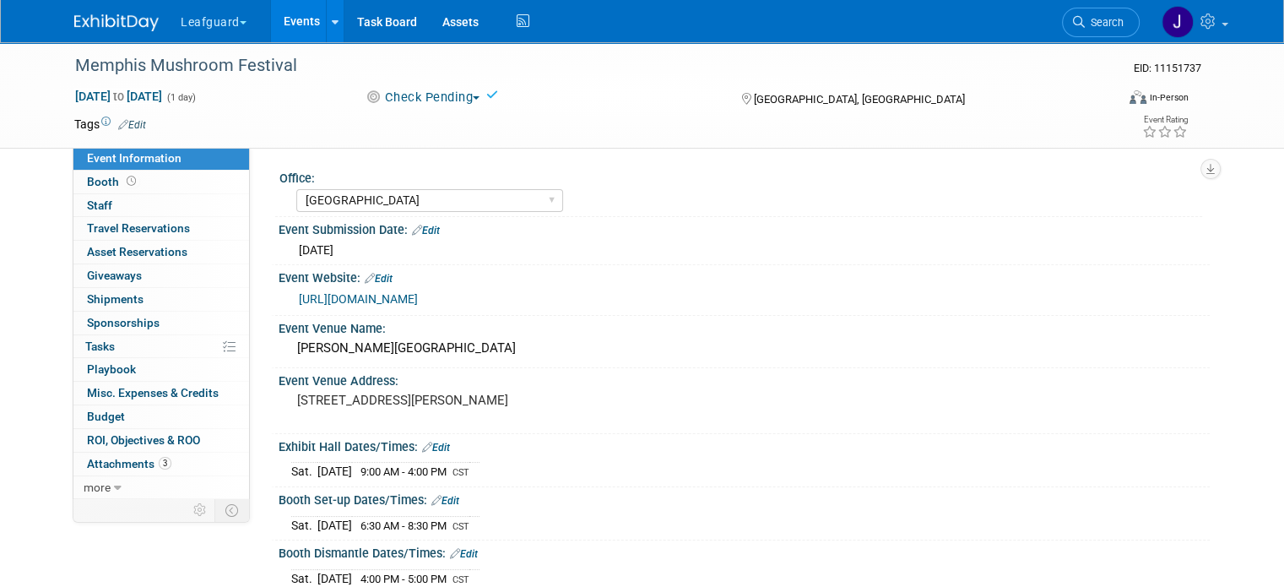
click at [116, 18] on img at bounding box center [116, 22] width 84 height 17
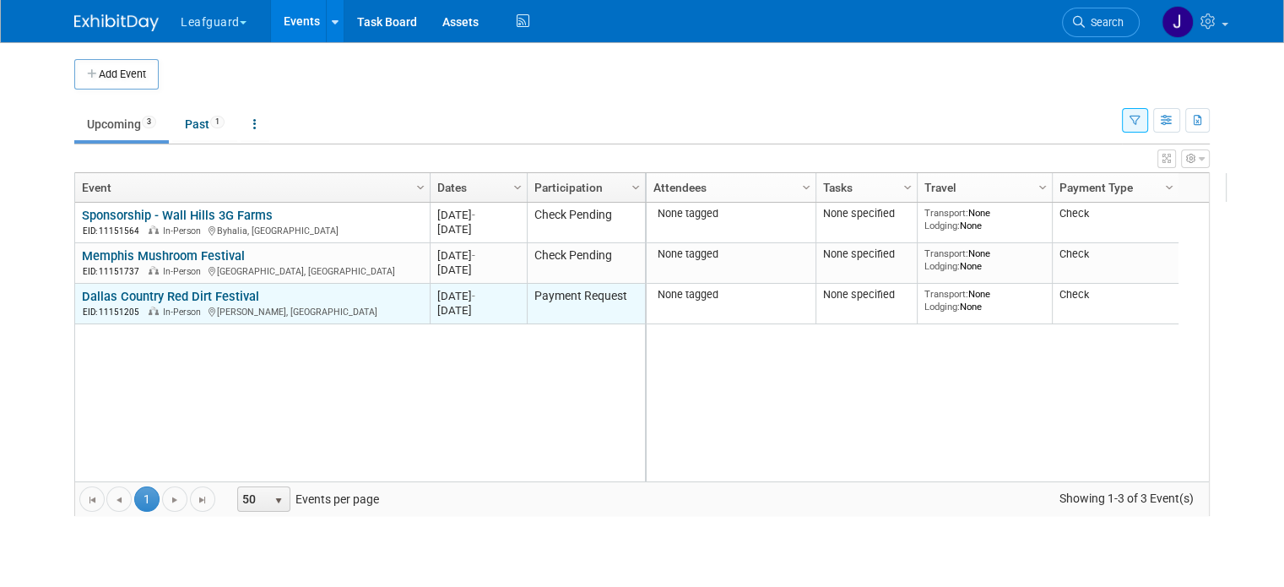
click at [203, 289] on link "Dallas Country Red Dirt Festival" at bounding box center [170, 296] width 177 height 15
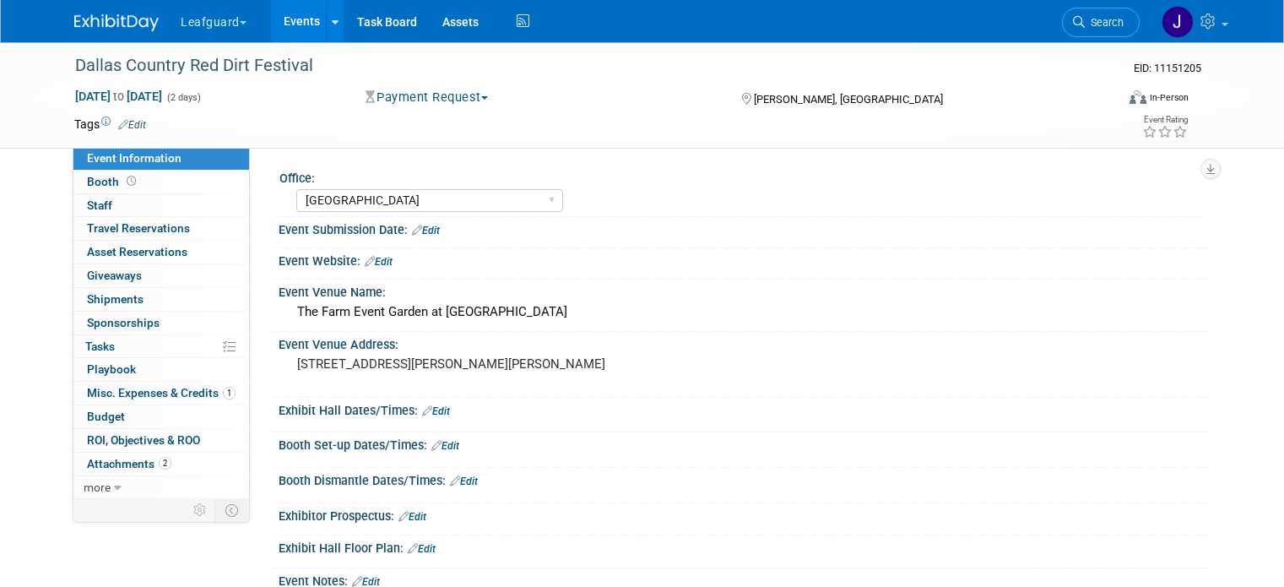
select select "[GEOGRAPHIC_DATA]"
select select "Check"
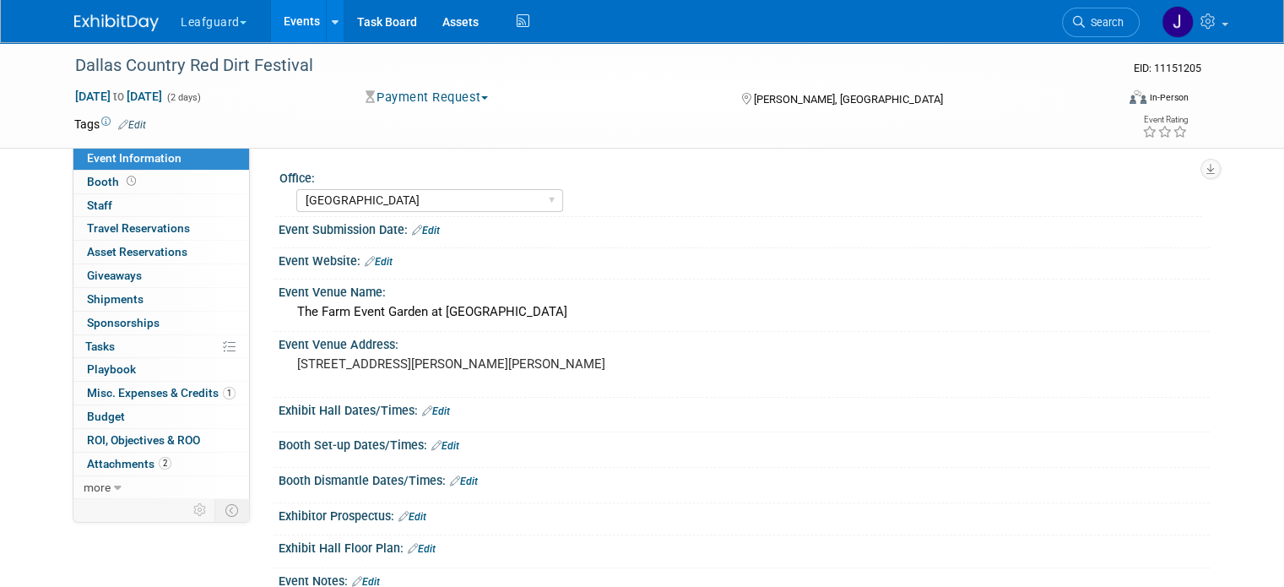
click at [434, 96] on button "Payment Request" at bounding box center [427, 98] width 135 height 18
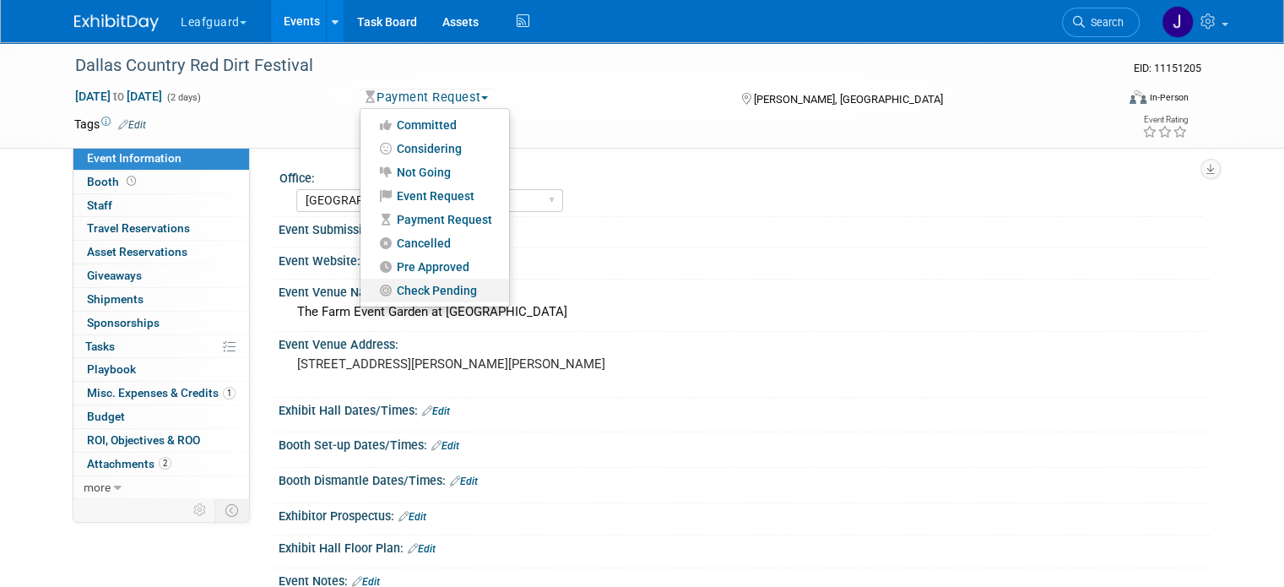
click at [422, 285] on link "Check Pending" at bounding box center [434, 291] width 149 height 24
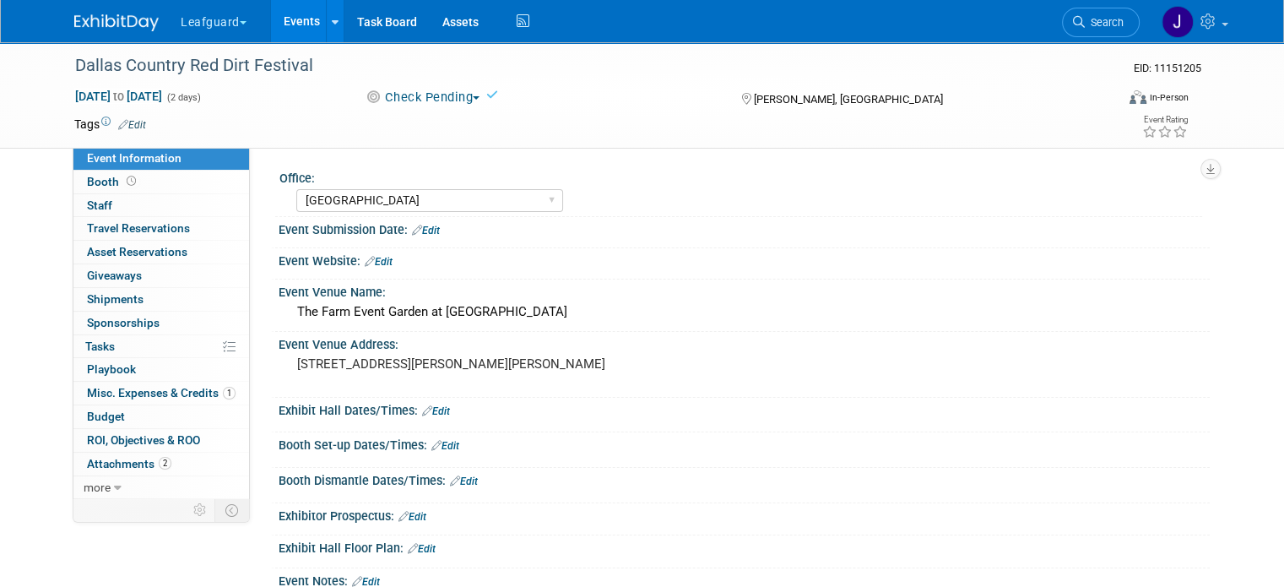
click at [121, 30] on img at bounding box center [116, 22] width 84 height 17
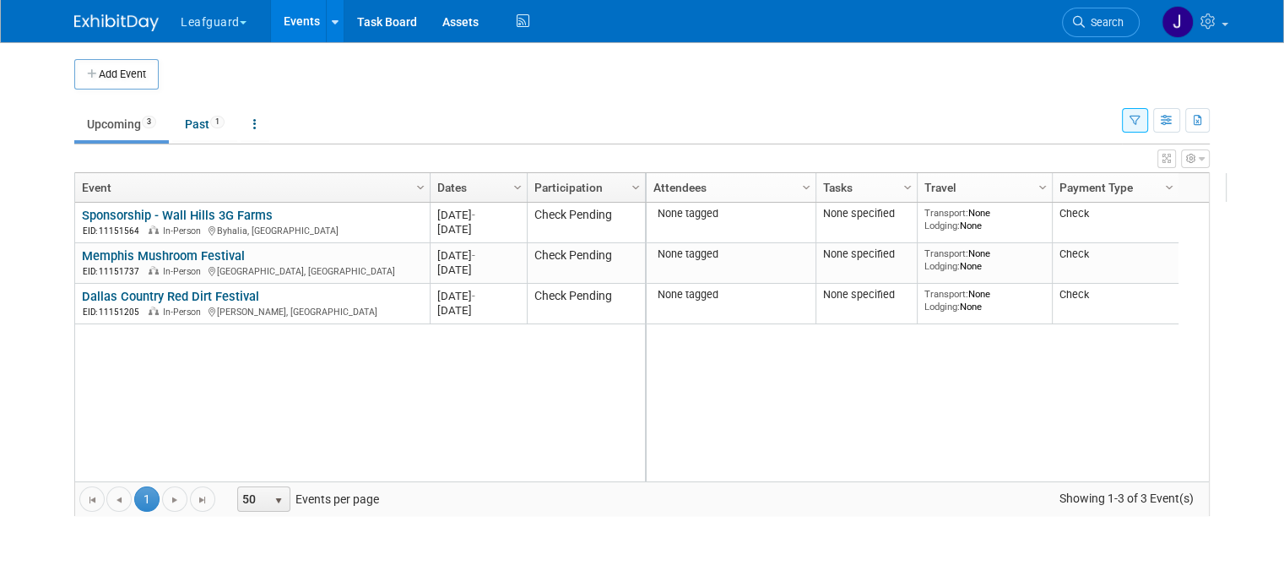
click at [1141, 118] on icon "button" at bounding box center [1135, 121] width 11 height 11
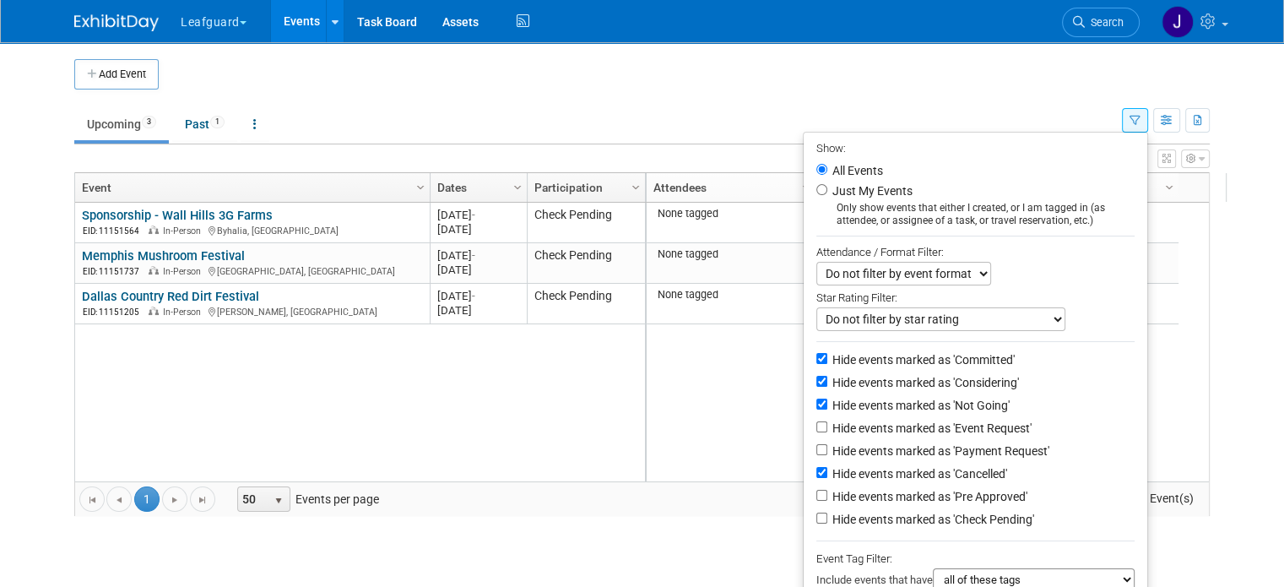
click at [837, 60] on td at bounding box center [657, 74] width 996 height 30
